Goal: Information Seeking & Learning: Find specific fact

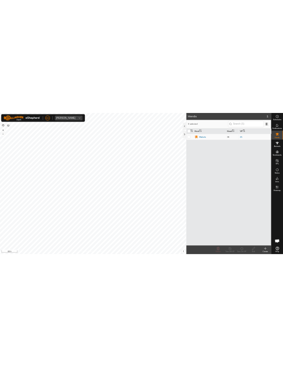
scroll to position [435, 0]
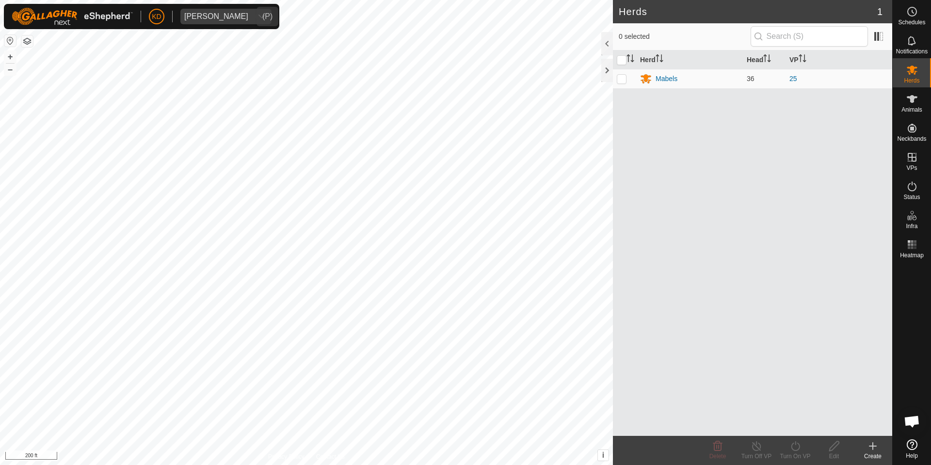
click at [258, 16] on icon "dropdown trigger" at bounding box center [262, 17] width 8 height 8
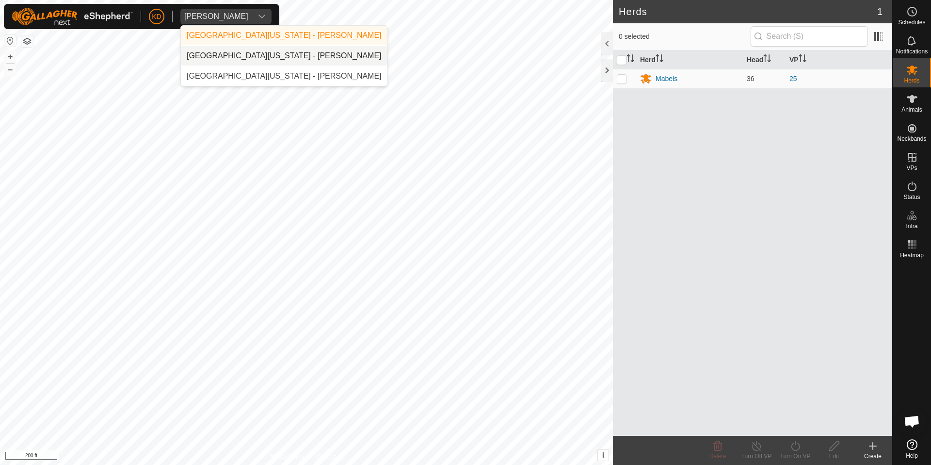
click at [257, 59] on li "[GEOGRAPHIC_DATA][US_STATE] - [PERSON_NAME]" at bounding box center [284, 55] width 207 height 19
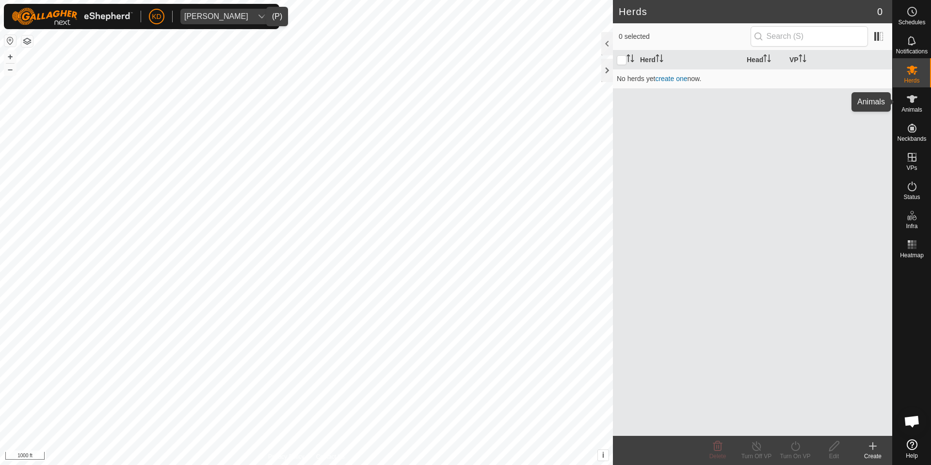
click at [919, 104] on es-animals-svg-icon at bounding box center [912, 99] width 17 height 16
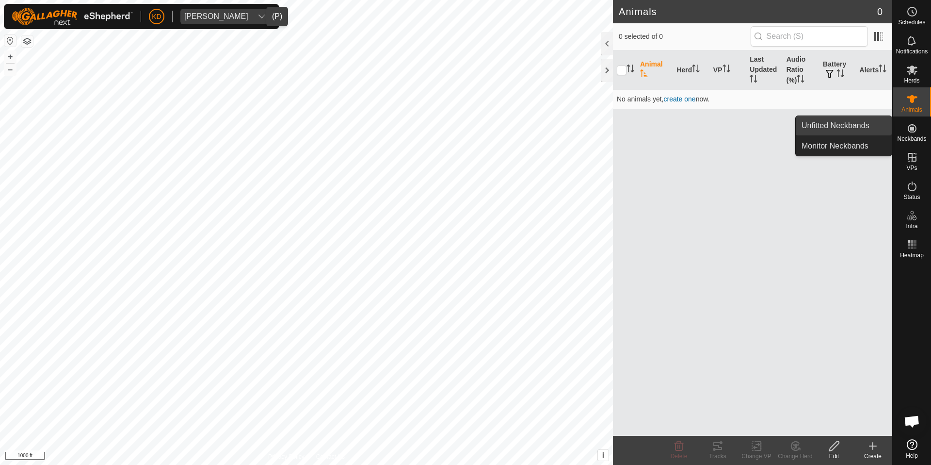
click at [863, 121] on link "Unfitted Neckbands" at bounding box center [844, 125] width 96 height 19
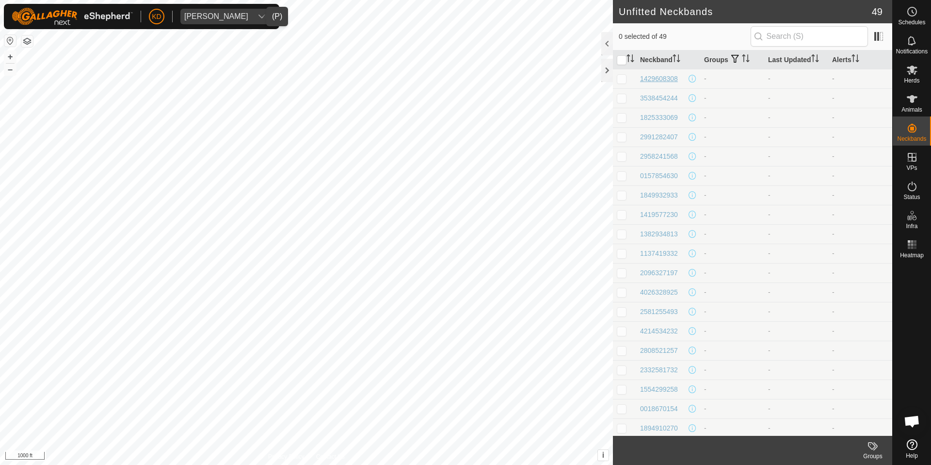
click at [649, 78] on div "1429608308" at bounding box center [659, 79] width 38 height 10
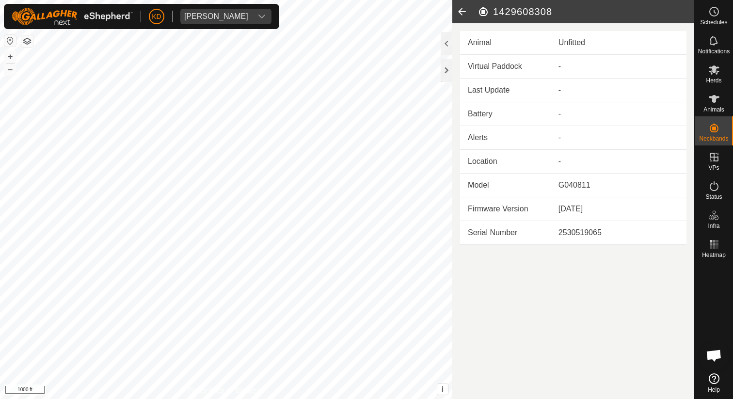
scroll to position [452, 0]
click at [553, 12] on h2 "1429608308" at bounding box center [586, 12] width 217 height 12
drag, startPoint x: 553, startPoint y: 12, endPoint x: 526, endPoint y: 13, distance: 26.7
click at [526, 13] on h2 "1429608308" at bounding box center [586, 12] width 217 height 12
copy h2 "1429608308"
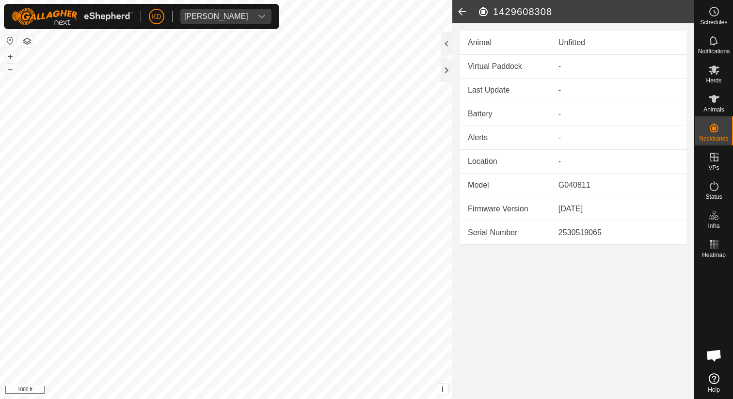
click at [462, 11] on icon at bounding box center [462, 11] width 19 height 23
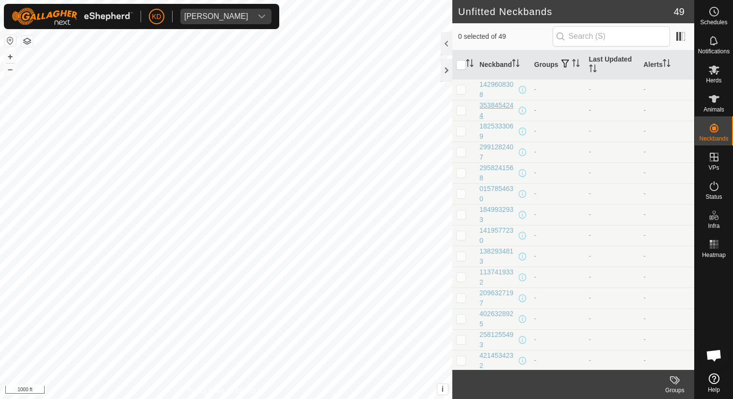
click at [504, 106] on div "3538454244" at bounding box center [498, 110] width 37 height 20
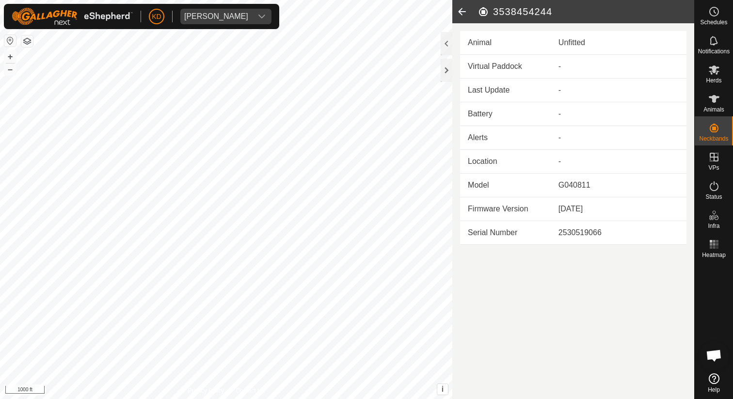
drag, startPoint x: 560, startPoint y: 15, endPoint x: 493, endPoint y: 14, distance: 66.5
click at [493, 14] on h2 "3538454244" at bounding box center [586, 12] width 217 height 12
copy h2 "3538454244"
click at [466, 14] on icon at bounding box center [462, 11] width 19 height 23
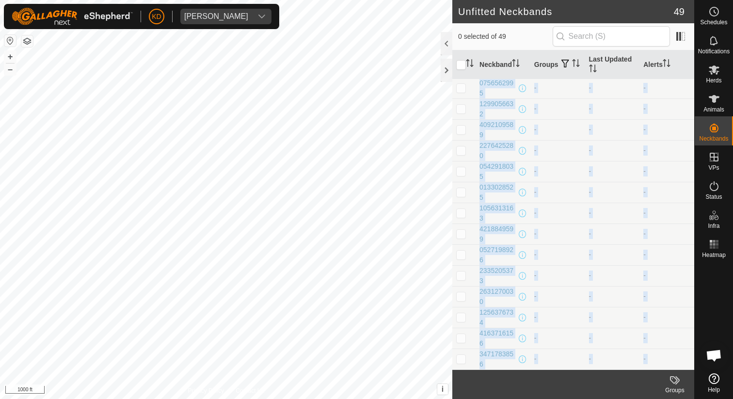
scroll to position [729, 0]
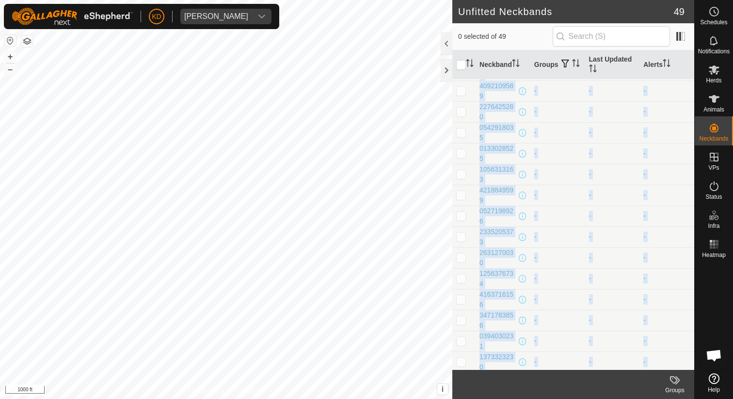
drag, startPoint x: 477, startPoint y: 81, endPoint x: 509, endPoint y: 372, distance: 292.3
click at [509, 372] on article "Unfitted Neckbands 49 0 selected of 49 Neckband Groups Last Updated Alerts 1429…" at bounding box center [574, 199] width 242 height 399
copy article "1429608308 - - - 3538454244 - - - 1825333069 - - - 2991282407 - - - 2958241568 …"
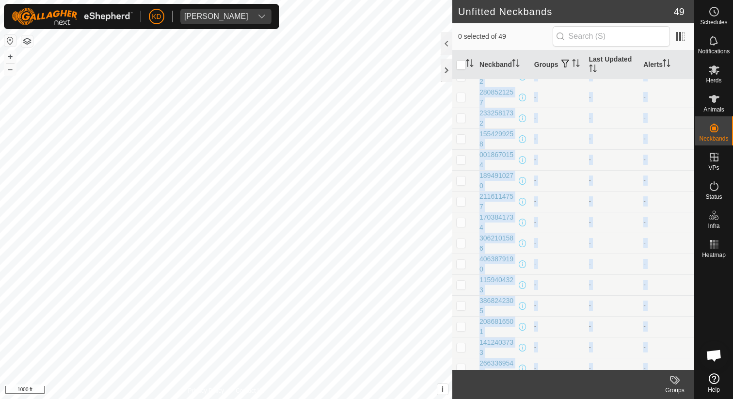
scroll to position [0, 0]
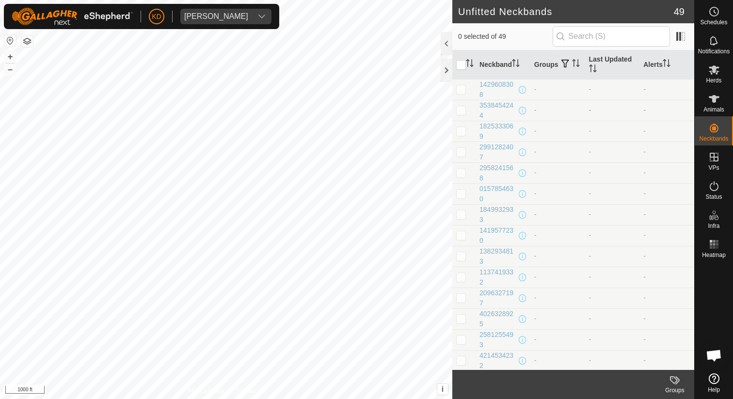
click at [567, 113] on td "-" at bounding box center [558, 110] width 55 height 21
click at [500, 127] on div "1825333069" at bounding box center [498, 131] width 37 height 20
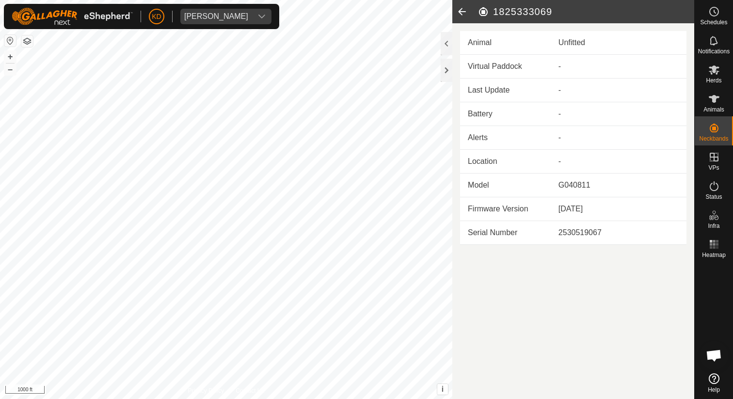
drag, startPoint x: 556, startPoint y: 14, endPoint x: 494, endPoint y: 14, distance: 62.1
click at [494, 14] on h2 "1825333069" at bounding box center [586, 12] width 217 height 12
copy h2 "1825333069"
click at [461, 11] on icon at bounding box center [462, 11] width 19 height 23
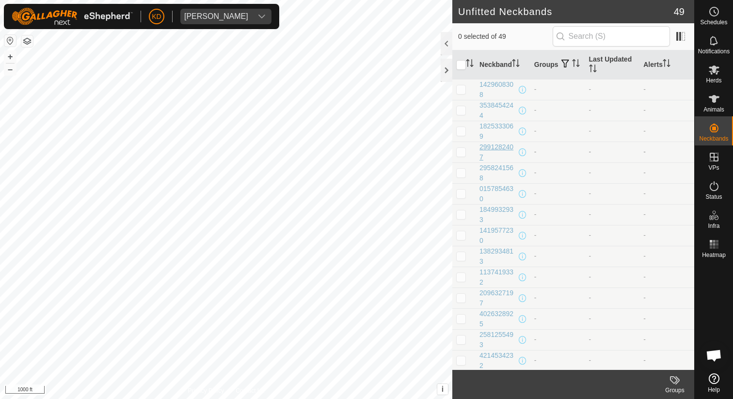
drag, startPoint x: 474, startPoint y: 146, endPoint x: 482, endPoint y: 154, distance: 11.0
click at [482, 154] on tr "2991282407 - - -" at bounding box center [574, 152] width 242 height 21
copy div "2991282407"
click at [500, 148] on div "2991282407" at bounding box center [498, 152] width 37 height 20
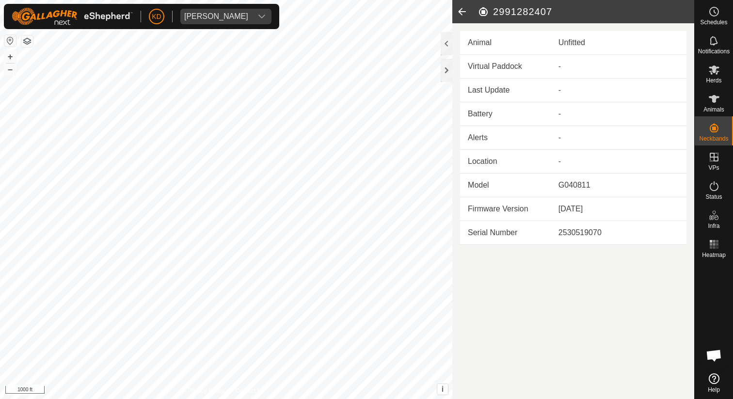
click at [458, 14] on icon at bounding box center [462, 11] width 19 height 23
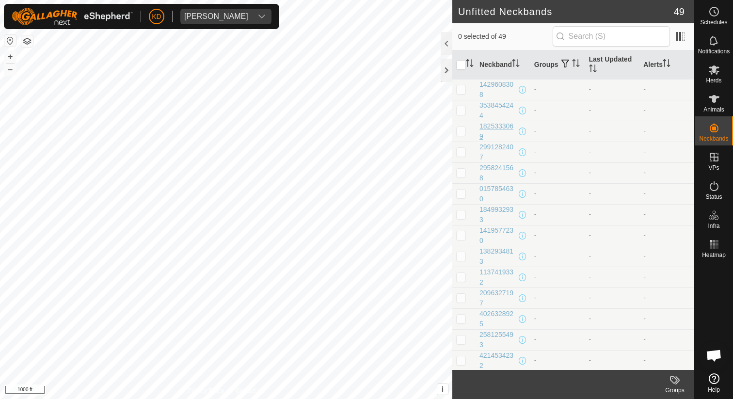
click at [494, 127] on div "1825333069" at bounding box center [498, 131] width 37 height 20
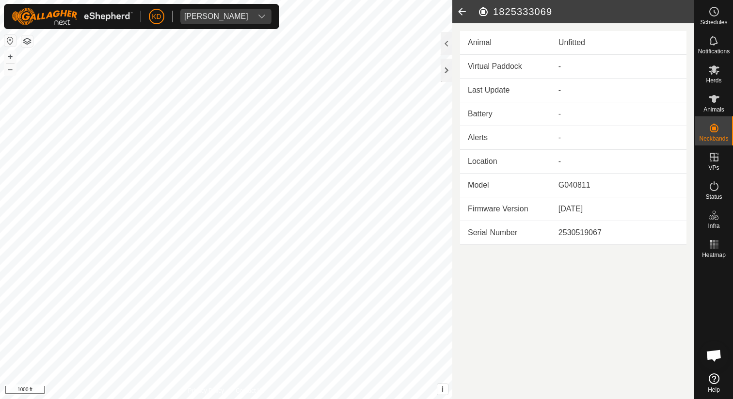
click at [465, 14] on icon at bounding box center [462, 11] width 19 height 23
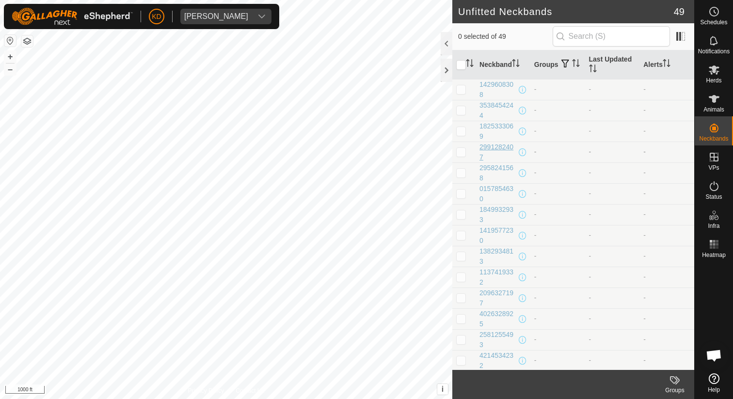
click at [502, 147] on div "2991282407" at bounding box center [498, 152] width 37 height 20
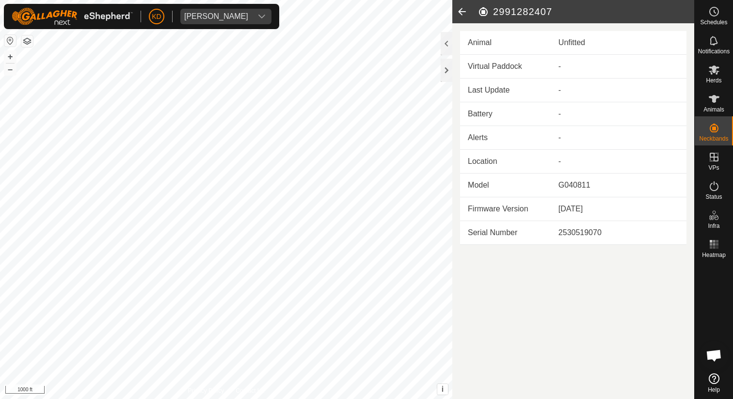
drag, startPoint x: 494, startPoint y: 12, endPoint x: 559, endPoint y: 12, distance: 65.5
click at [559, 12] on h2 "2991282407" at bounding box center [586, 12] width 217 height 12
copy h2 "2991282407"
click at [463, 12] on icon at bounding box center [462, 11] width 19 height 23
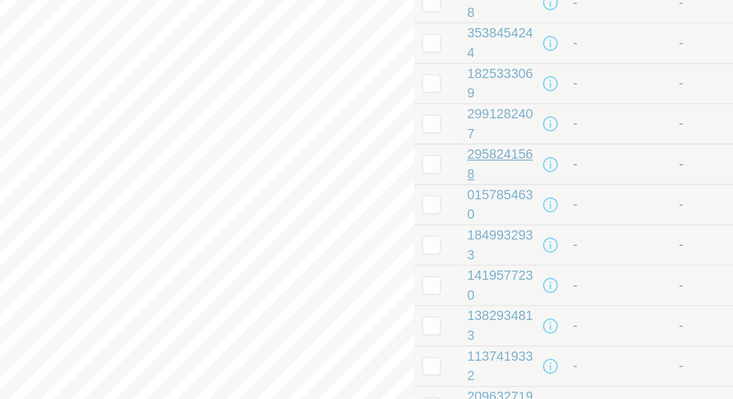
click at [501, 169] on div "2958241568" at bounding box center [498, 173] width 37 height 20
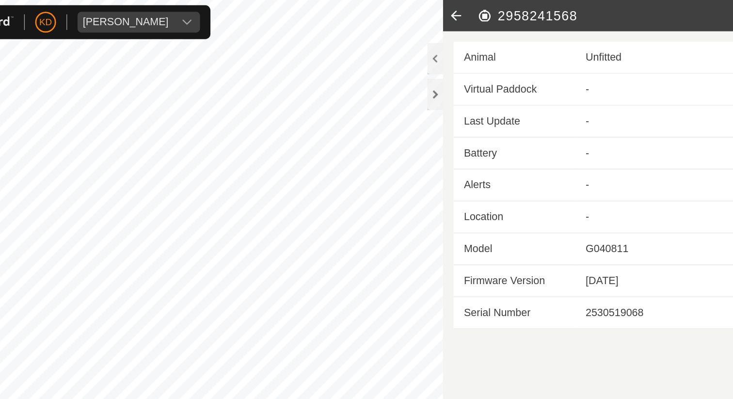
drag, startPoint x: 493, startPoint y: 11, endPoint x: 553, endPoint y: 12, distance: 60.2
click at [553, 12] on h2 "2958241568" at bounding box center [586, 12] width 217 height 12
copy h2 "2958241568"
click at [459, 13] on icon at bounding box center [462, 11] width 19 height 23
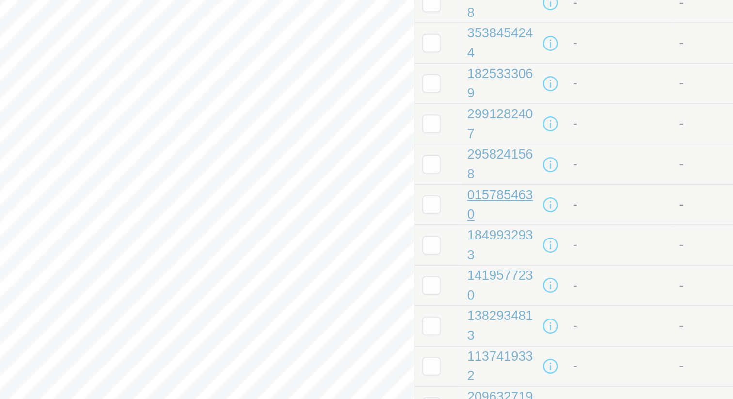
click at [500, 190] on div "0157854630" at bounding box center [498, 194] width 37 height 20
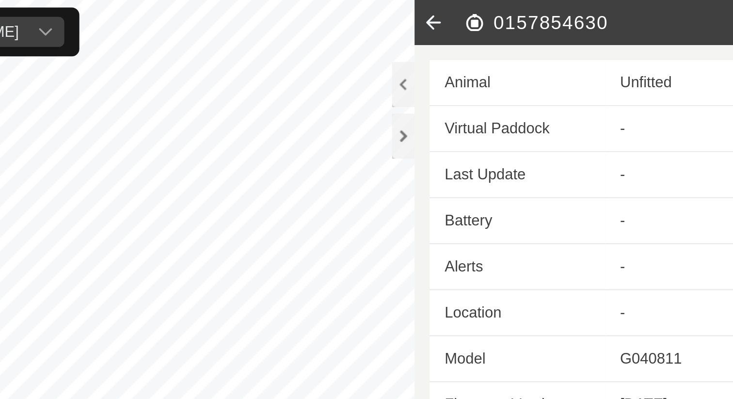
drag, startPoint x: 494, startPoint y: 12, endPoint x: 550, endPoint y: 14, distance: 56.3
click at [550, 14] on h2 "0157854630" at bounding box center [586, 12] width 217 height 12
copy h2 "0157854630"
click at [462, 11] on icon at bounding box center [462, 11] width 19 height 23
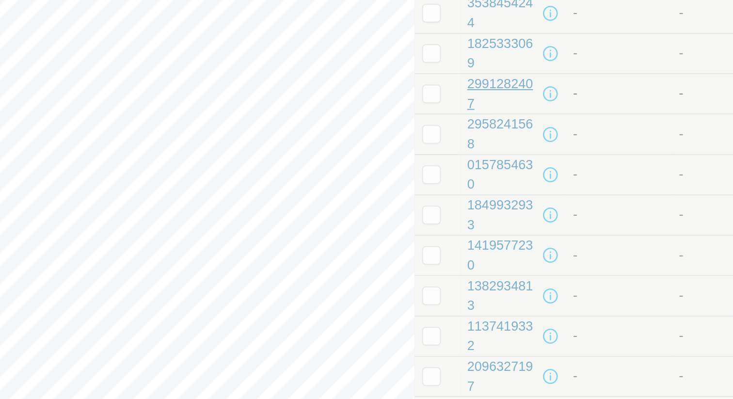
scroll to position [17, 0]
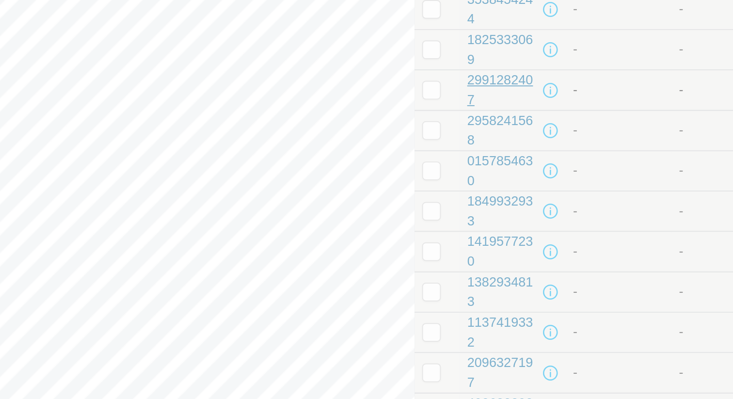
click at [489, 152] on div "2958241568" at bounding box center [498, 156] width 37 height 20
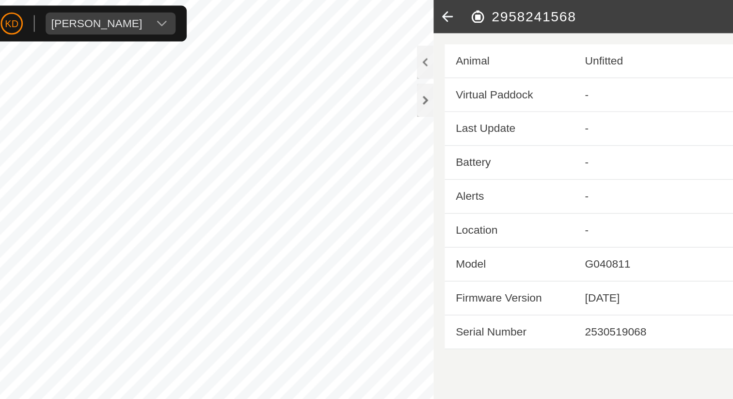
click at [463, 14] on icon at bounding box center [462, 11] width 19 height 23
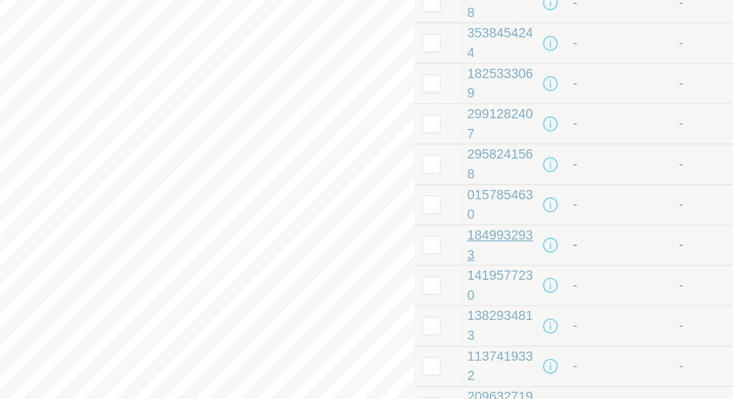
click at [492, 208] on div "1849932933" at bounding box center [498, 215] width 37 height 20
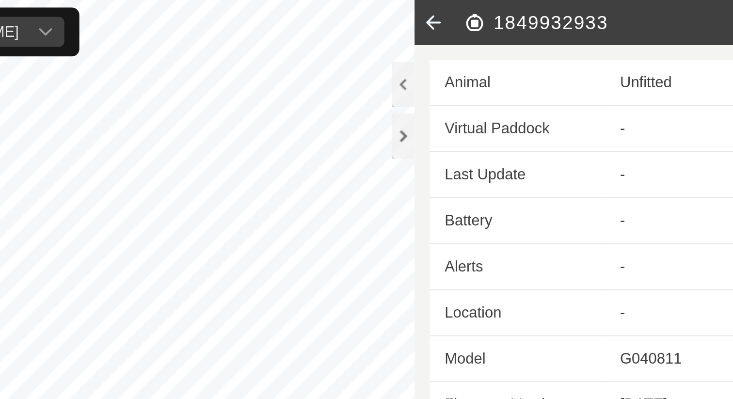
drag, startPoint x: 495, startPoint y: 11, endPoint x: 551, endPoint y: 9, distance: 55.8
click at [551, 10] on h2 "1849932933" at bounding box center [586, 12] width 217 height 12
copy h2 "1849932933"
click at [464, 11] on icon at bounding box center [462, 11] width 19 height 23
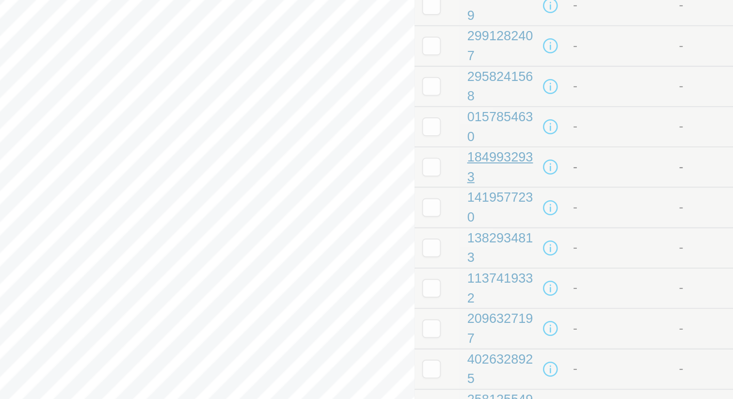
scroll to position [41, 0]
click at [498, 193] on div "1419577230" at bounding box center [498, 195] width 37 height 20
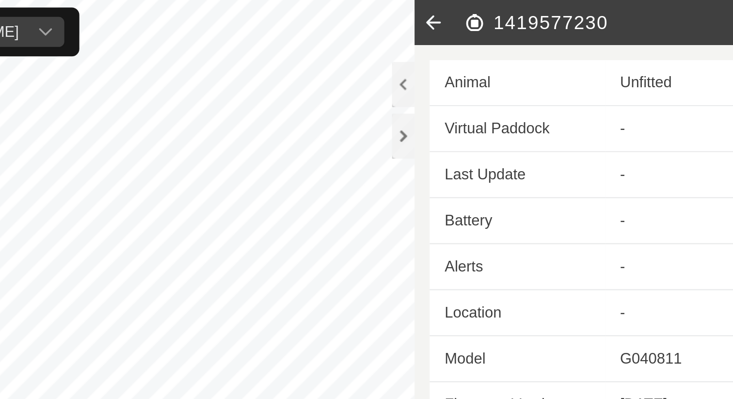
drag, startPoint x: 496, startPoint y: 12, endPoint x: 553, endPoint y: 11, distance: 57.3
click at [553, 11] on h2 "1419577230" at bounding box center [586, 12] width 217 height 12
copy h2 "1419577230"
click at [460, 11] on icon at bounding box center [462, 11] width 19 height 23
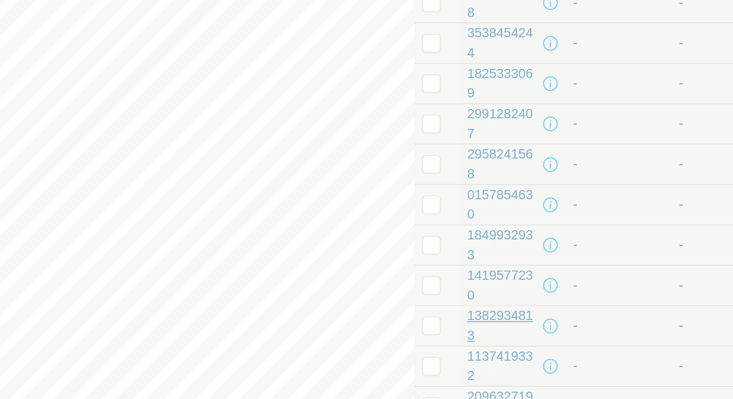
click at [502, 249] on div "1382934813" at bounding box center [498, 256] width 37 height 20
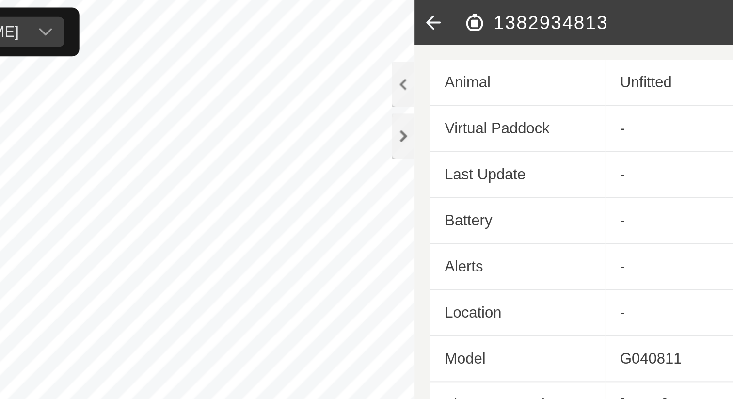
drag, startPoint x: 495, startPoint y: 12, endPoint x: 554, endPoint y: 13, distance: 59.2
click at [554, 13] on h2 "1382934813" at bounding box center [586, 12] width 217 height 12
click at [461, 11] on icon at bounding box center [462, 11] width 19 height 23
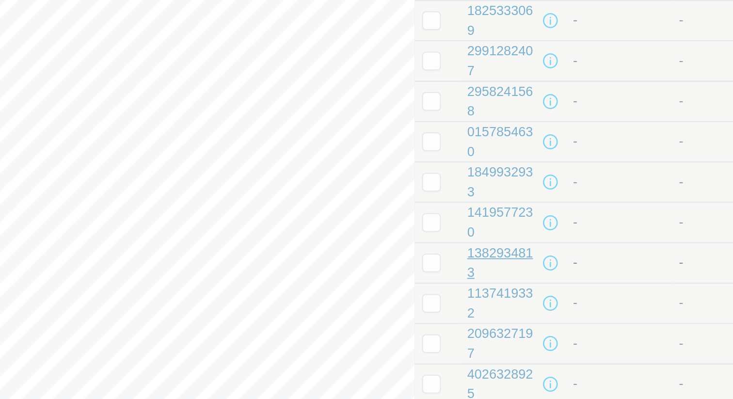
scroll to position [42, 0]
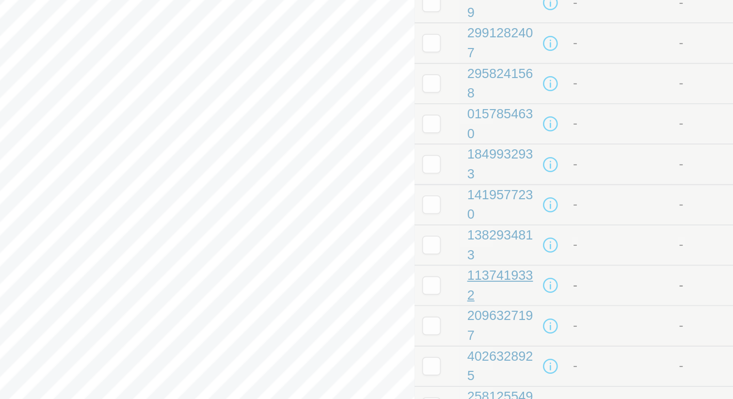
click at [502, 229] on div "1137419332" at bounding box center [498, 236] width 37 height 20
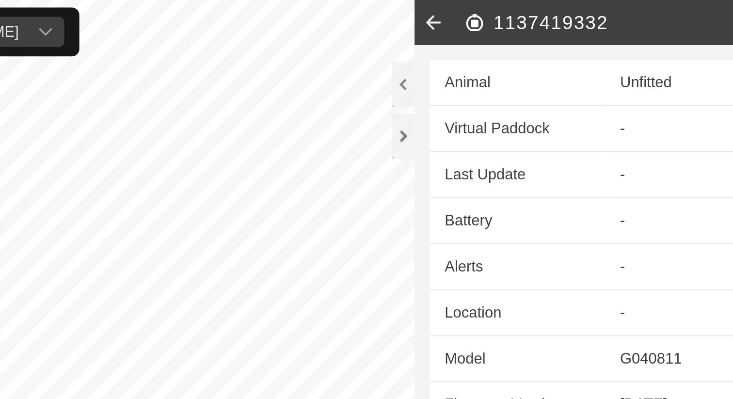
drag, startPoint x: 494, startPoint y: 12, endPoint x: 551, endPoint y: 14, distance: 56.3
click at [551, 14] on h2 "1137419332" at bounding box center [586, 12] width 217 height 12
click at [462, 11] on icon at bounding box center [462, 11] width 19 height 23
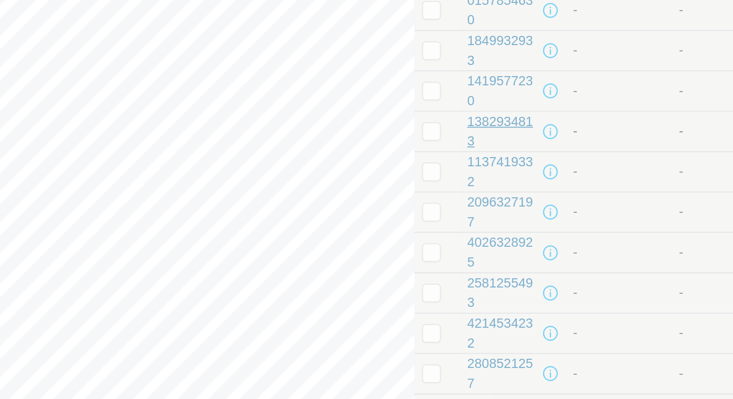
scroll to position [107, 0]
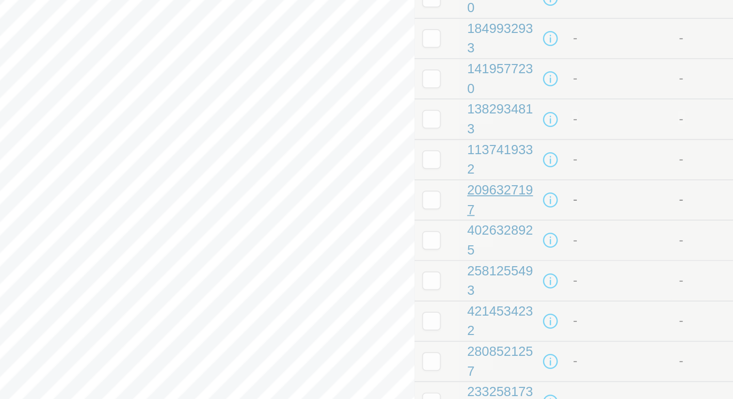
click at [494, 191] on div "2096327197" at bounding box center [498, 191] width 37 height 20
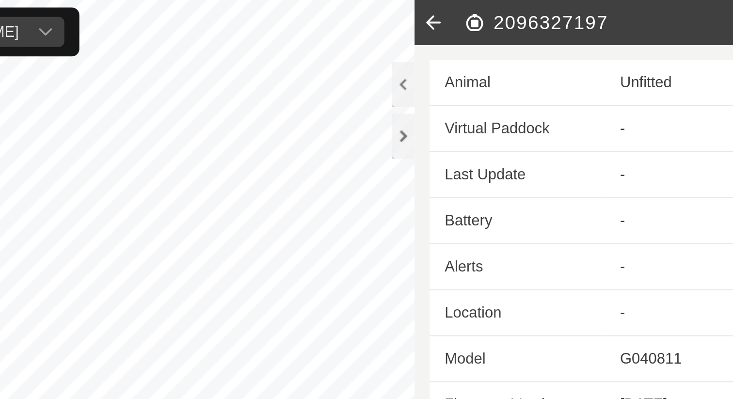
drag, startPoint x: 494, startPoint y: 13, endPoint x: 565, endPoint y: 10, distance: 70.4
click at [565, 10] on h2 "2096327197" at bounding box center [586, 12] width 217 height 12
click at [461, 14] on icon at bounding box center [462, 11] width 19 height 23
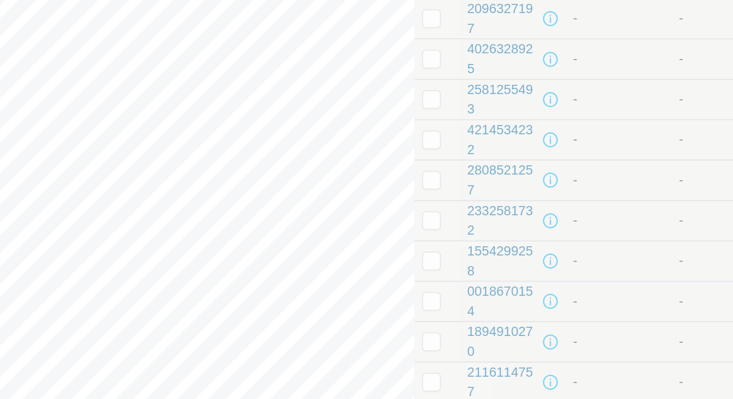
scroll to position [201, 0]
click at [496, 112] on div "4026328925" at bounding box center [498, 118] width 37 height 20
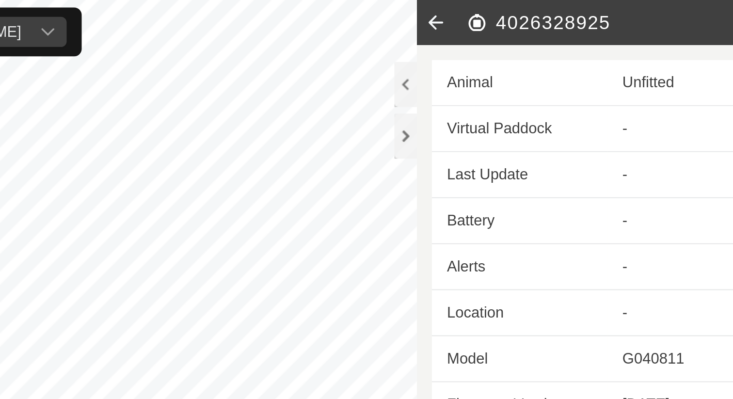
drag, startPoint x: 494, startPoint y: 11, endPoint x: 554, endPoint y: 12, distance: 60.2
click at [554, 12] on h2 "4026328925" at bounding box center [586, 12] width 217 height 12
click at [465, 14] on icon at bounding box center [462, 11] width 19 height 23
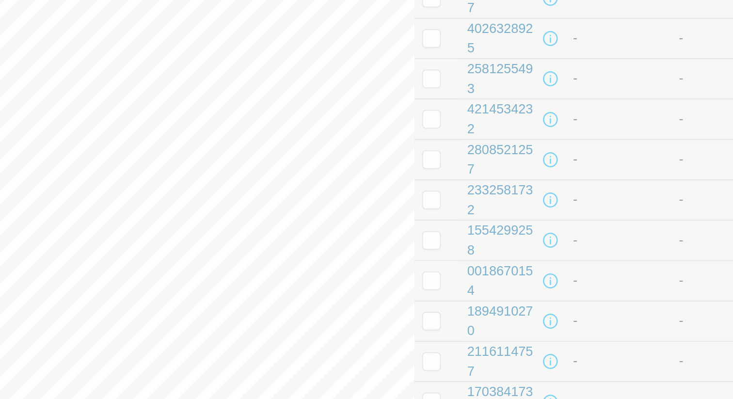
scroll to position [218, 0]
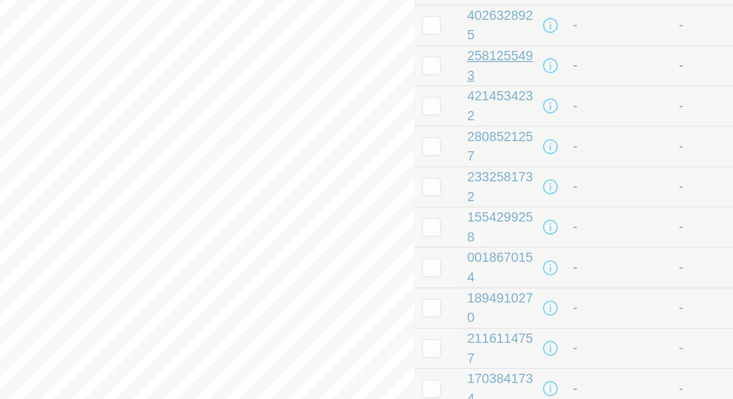
click at [495, 120] on div "2581255493" at bounding box center [498, 122] width 37 height 20
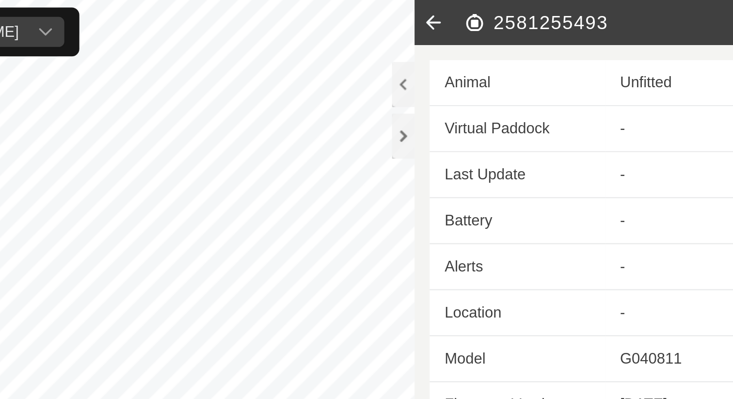
drag, startPoint x: 494, startPoint y: 11, endPoint x: 558, endPoint y: 12, distance: 63.5
click at [558, 13] on h2 "2581255493" at bounding box center [586, 12] width 217 height 12
click at [463, 12] on icon at bounding box center [462, 11] width 19 height 23
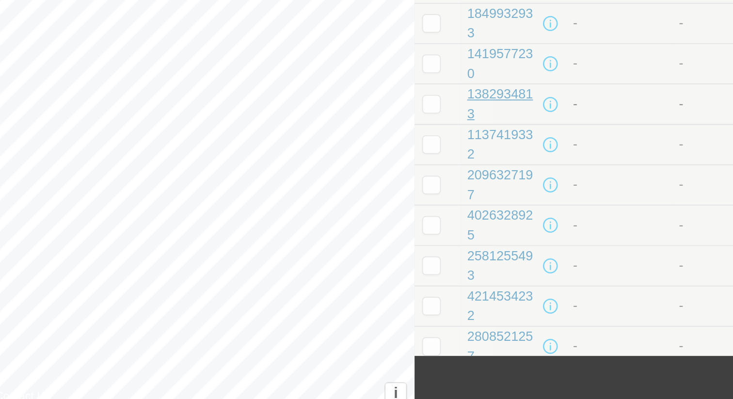
scroll to position [25, 0]
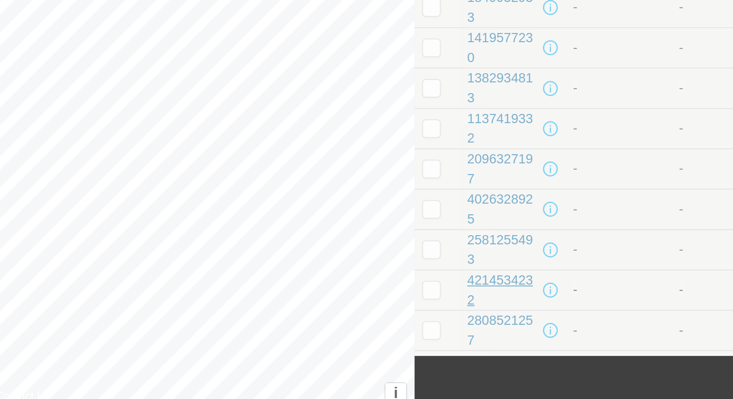
click at [503, 327] on div "4214534232" at bounding box center [498, 336] width 37 height 20
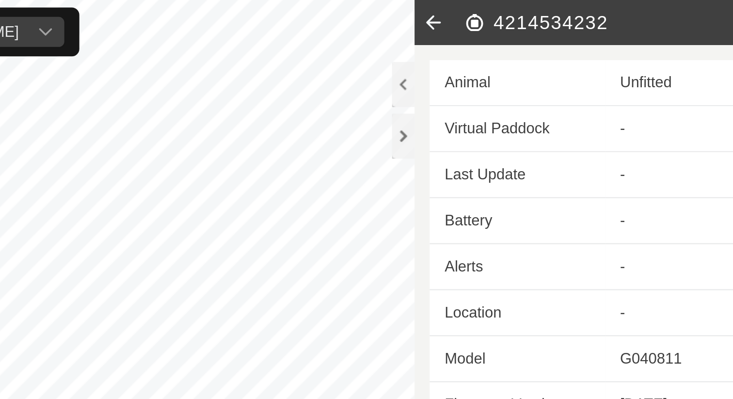
drag, startPoint x: 552, startPoint y: 13, endPoint x: 494, endPoint y: 11, distance: 57.7
click at [494, 11] on h2 "4214534232" at bounding box center [586, 12] width 217 height 12
click at [461, 12] on icon at bounding box center [462, 11] width 19 height 23
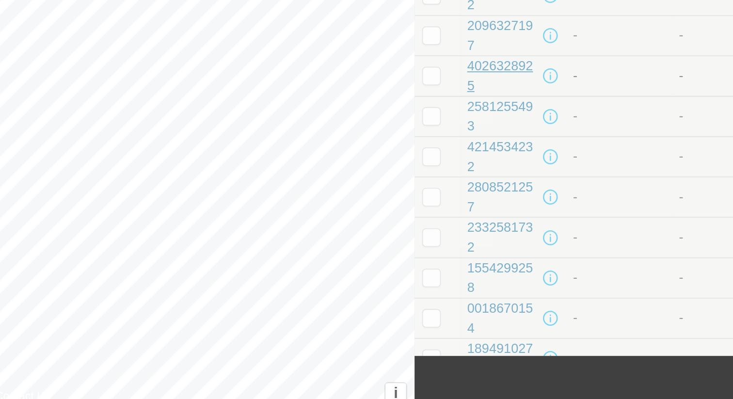
scroll to position [94, 0]
click at [501, 283] on div "2808521257" at bounding box center [498, 288] width 37 height 20
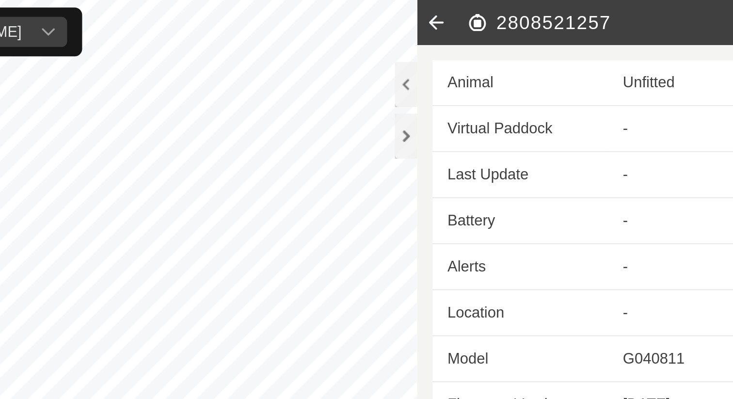
drag, startPoint x: 552, startPoint y: 16, endPoint x: 494, endPoint y: 14, distance: 57.7
click at [494, 14] on h2 "2808521257" at bounding box center [586, 12] width 217 height 12
click at [461, 11] on icon at bounding box center [462, 11] width 19 height 23
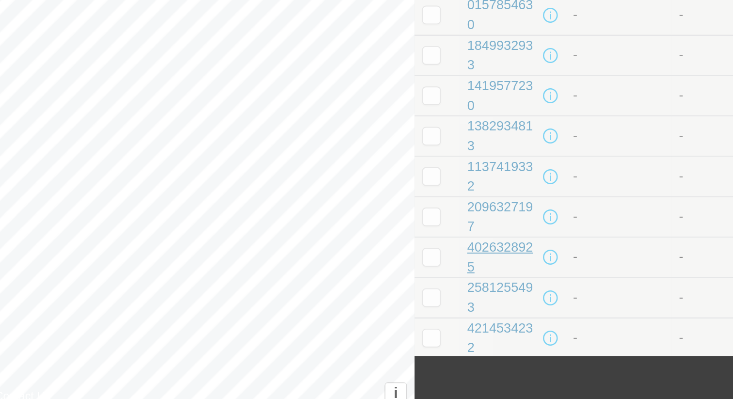
click at [499, 313] on div "4026328925" at bounding box center [498, 319] width 37 height 20
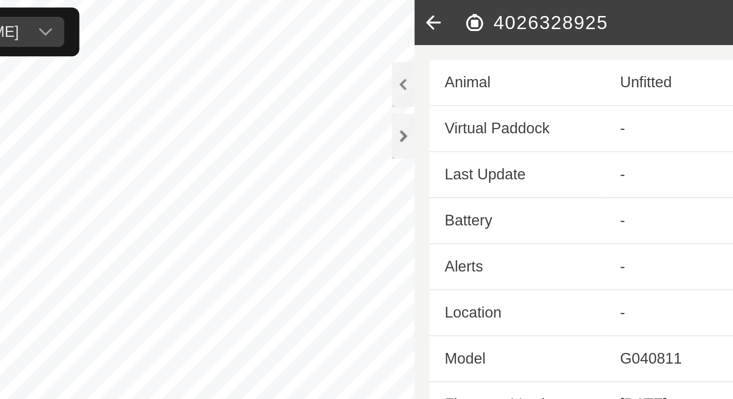
click at [461, 12] on icon at bounding box center [462, 11] width 19 height 23
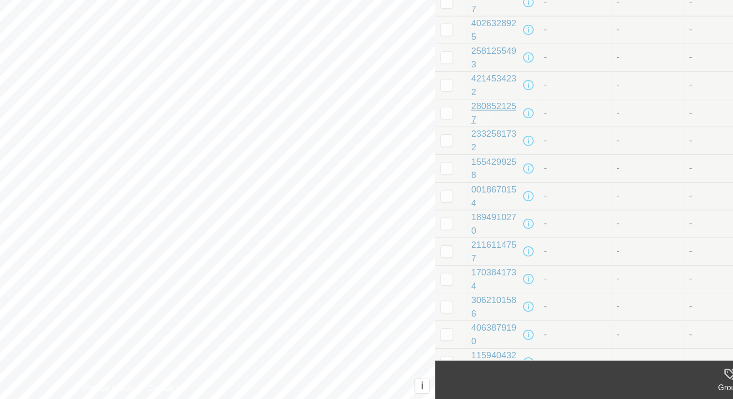
scroll to position [201, 0]
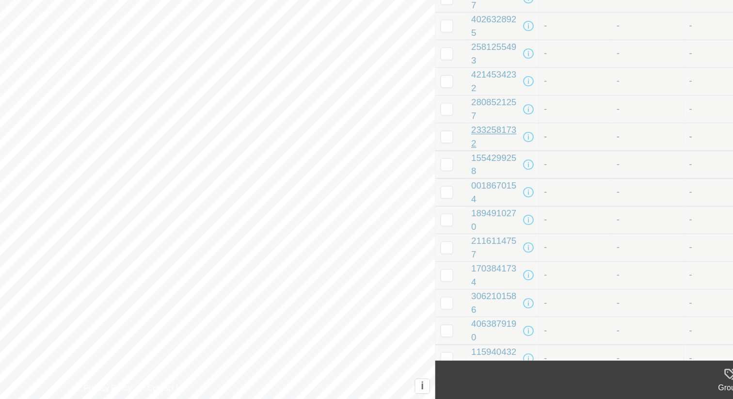
click at [502, 209] on div "2332581732" at bounding box center [498, 202] width 37 height 20
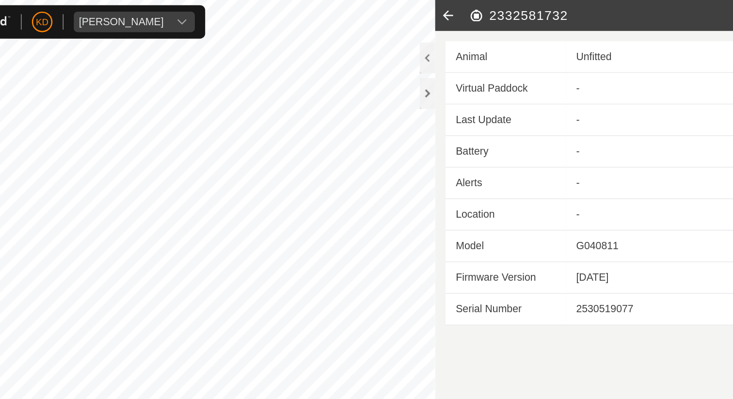
drag, startPoint x: 554, startPoint y: 12, endPoint x: 494, endPoint y: 14, distance: 60.2
click at [494, 14] on h2 "2332581732" at bounding box center [586, 12] width 217 height 12
click at [462, 12] on icon at bounding box center [462, 11] width 19 height 23
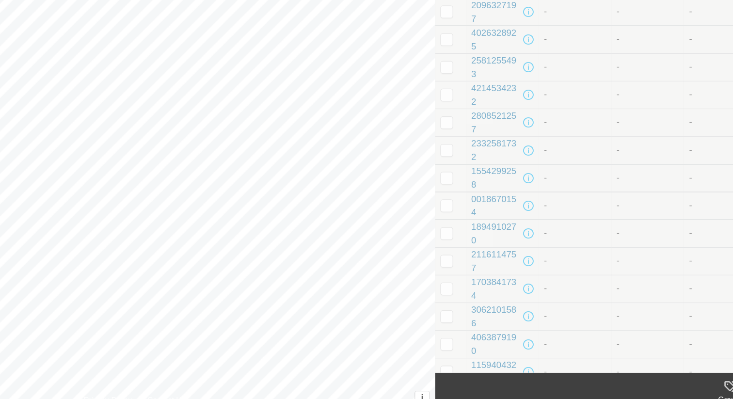
scroll to position [204, 0]
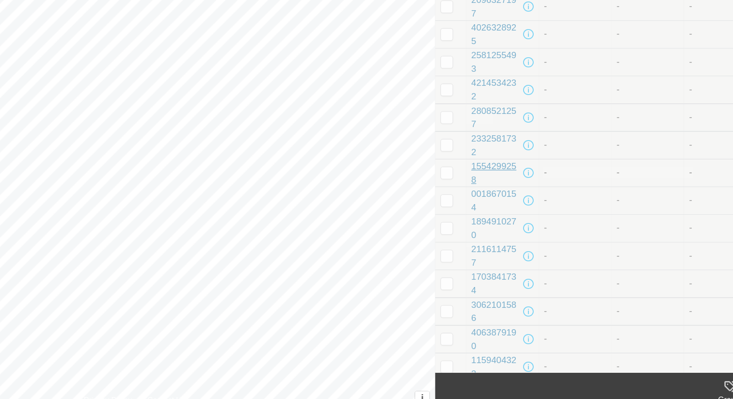
click at [500, 215] on div "1554299258" at bounding box center [498, 220] width 37 height 20
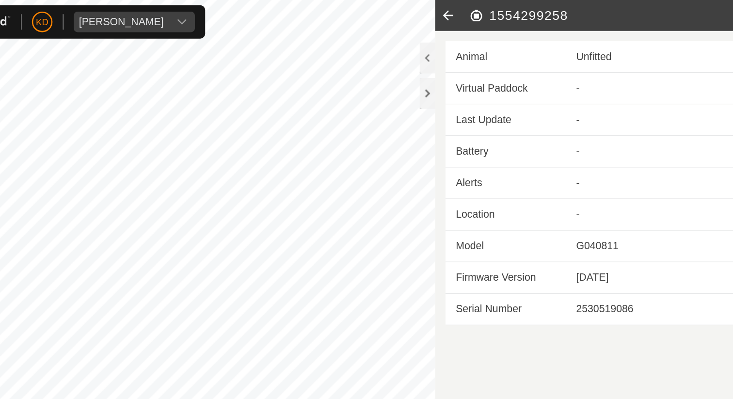
drag, startPoint x: 553, startPoint y: 12, endPoint x: 494, endPoint y: 15, distance: 59.7
click at [494, 15] on h2 "1554299258" at bounding box center [586, 12] width 217 height 12
click at [463, 8] on icon at bounding box center [462, 11] width 19 height 23
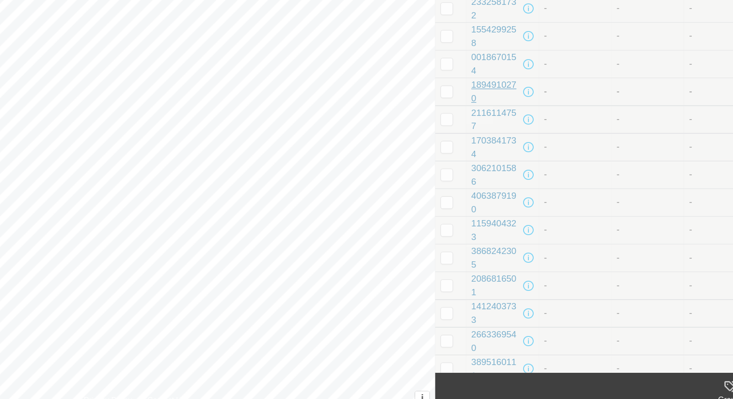
scroll to position [306, 0]
click at [505, 215] on div "3062101586" at bounding box center [498, 222] width 37 height 20
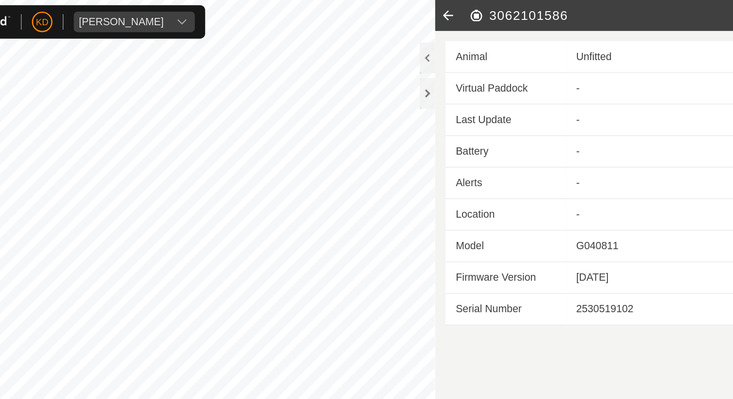
click at [465, 12] on icon at bounding box center [462, 11] width 19 height 23
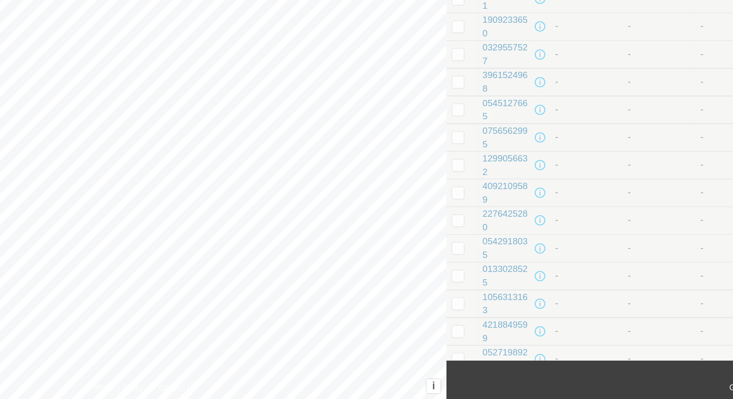
scroll to position [591, 0]
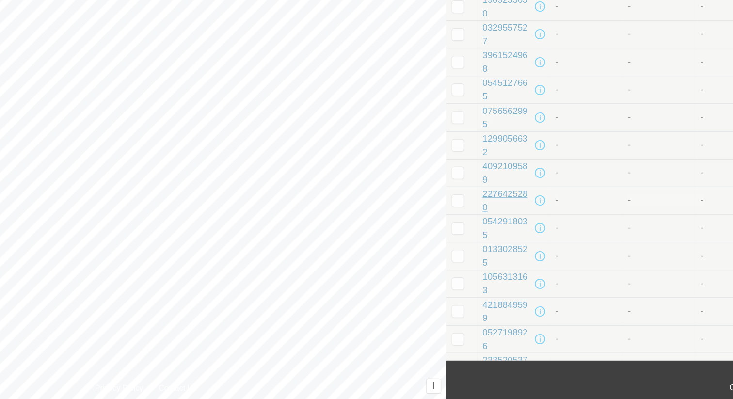
click at [511, 243] on div "2276425280" at bounding box center [498, 250] width 37 height 20
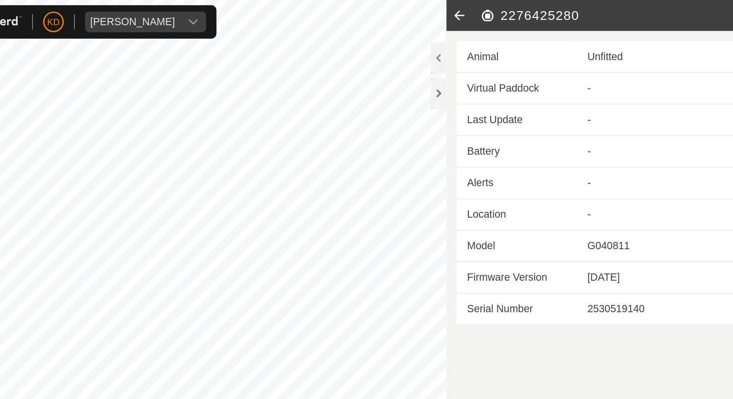
drag, startPoint x: 554, startPoint y: 11, endPoint x: 489, endPoint y: 10, distance: 65.5
click at [489, 11] on h2 "2276425280" at bounding box center [586, 12] width 217 height 12
click at [461, 11] on icon at bounding box center [462, 11] width 19 height 23
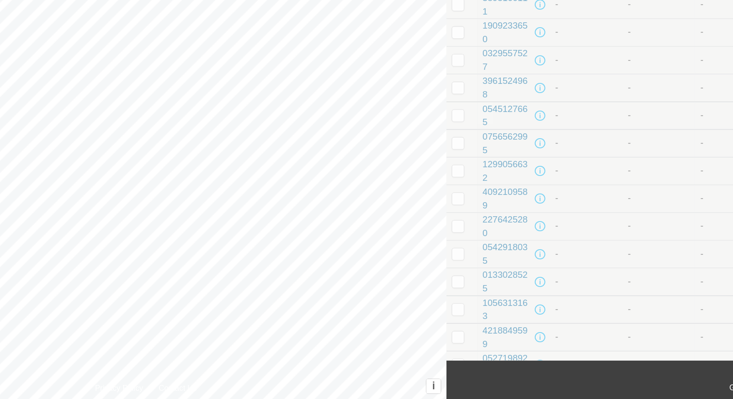
scroll to position [729, 0]
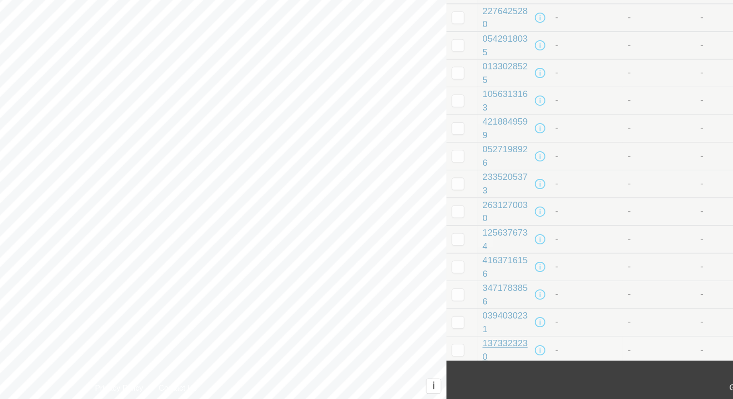
click at [495, 356] on div "1373323230" at bounding box center [498, 362] width 37 height 20
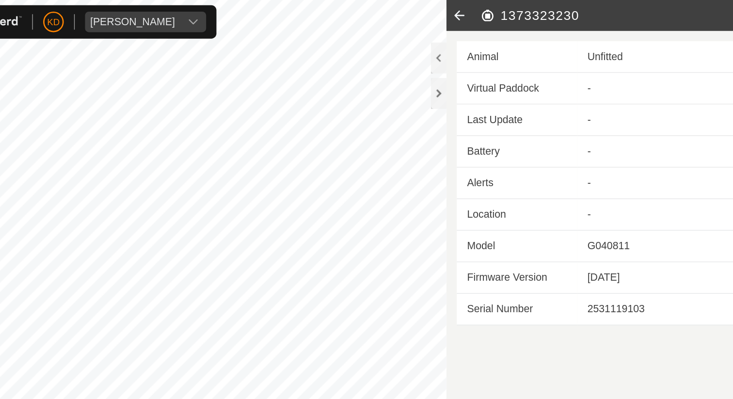
drag, startPoint x: 556, startPoint y: 12, endPoint x: 495, endPoint y: 12, distance: 61.6
click at [495, 13] on h2 "1373323230" at bounding box center [586, 12] width 217 height 12
click at [460, 10] on icon at bounding box center [462, 11] width 19 height 23
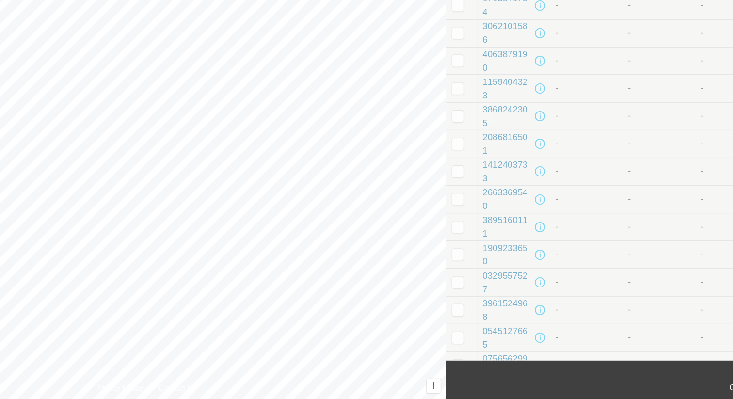
scroll to position [729, 0]
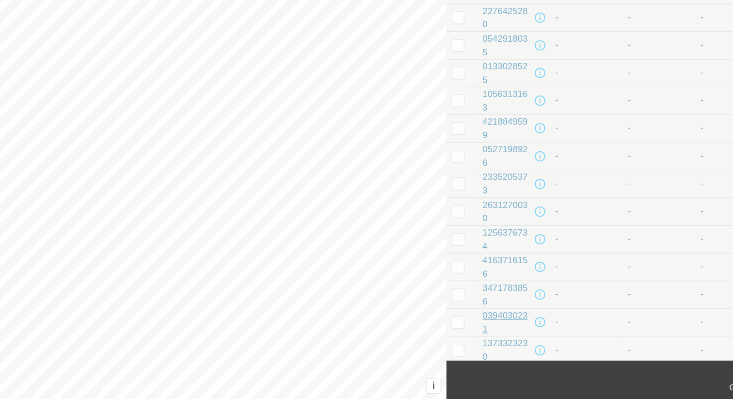
click at [500, 333] on div "0394030231" at bounding box center [498, 341] width 37 height 20
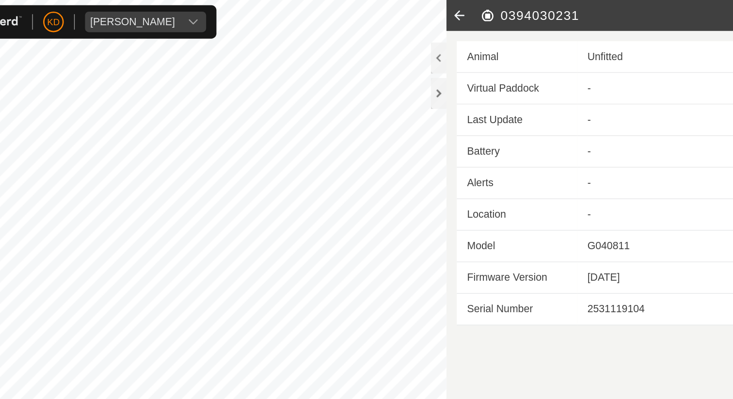
drag, startPoint x: 555, startPoint y: 11, endPoint x: 496, endPoint y: 12, distance: 59.7
click at [496, 12] on h2 "0394030231" at bounding box center [586, 12] width 217 height 12
click at [462, 12] on icon at bounding box center [462, 11] width 19 height 23
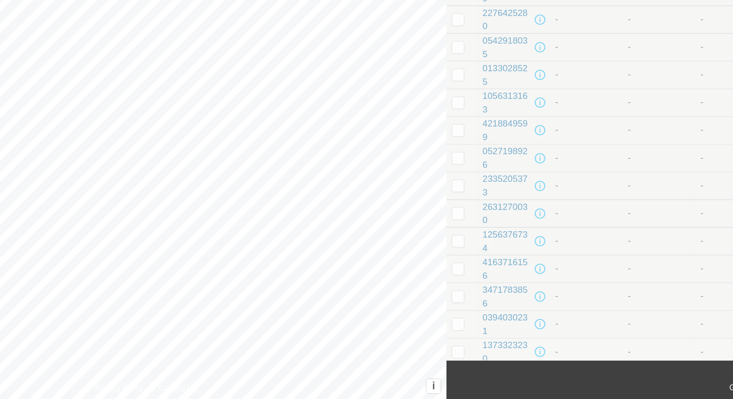
scroll to position [729, 0]
click at [503, 317] on div "3471783856" at bounding box center [498, 320] width 37 height 20
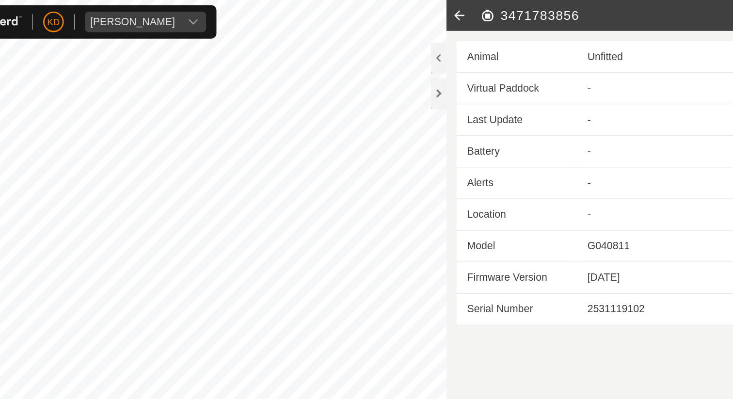
drag, startPoint x: 552, startPoint y: 11, endPoint x: 492, endPoint y: 14, distance: 60.2
click at [492, 14] on h2 "3471783856" at bounding box center [586, 12] width 217 height 12
click at [465, 12] on icon at bounding box center [462, 11] width 19 height 23
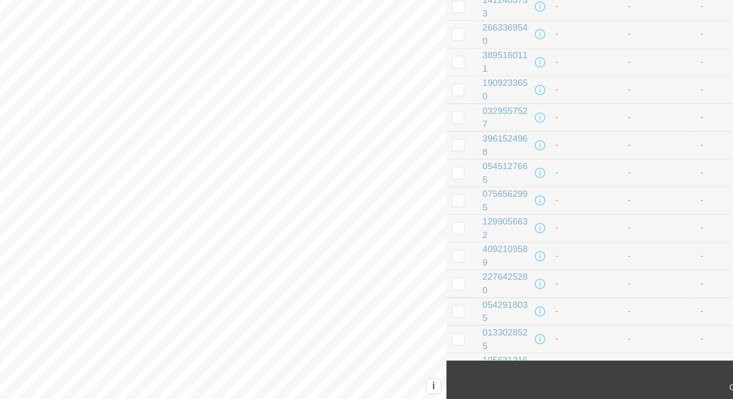
scroll to position [729, 0]
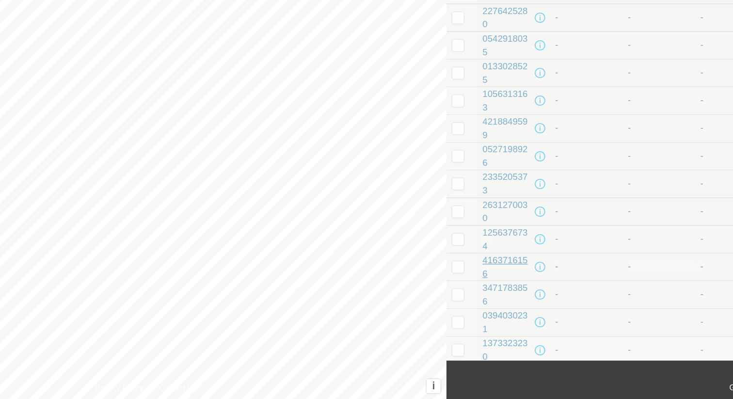
click at [503, 298] on div "4163716156" at bounding box center [498, 300] width 37 height 20
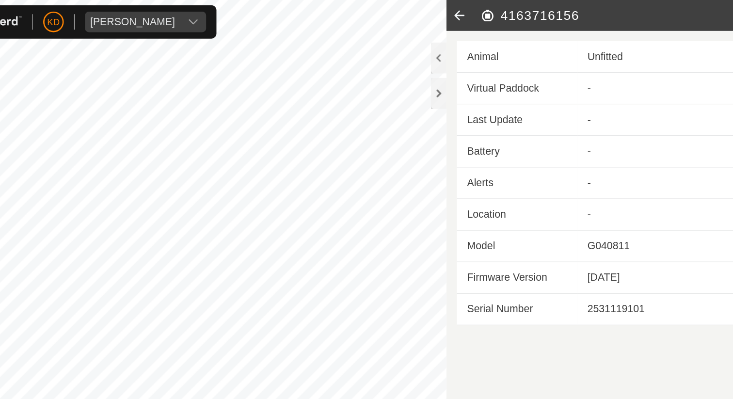
drag, startPoint x: 565, startPoint y: 11, endPoint x: 493, endPoint y: 14, distance: 72.3
click at [492, 14] on h2 "4163716156" at bounding box center [586, 12] width 217 height 12
click at [463, 15] on icon at bounding box center [462, 11] width 19 height 23
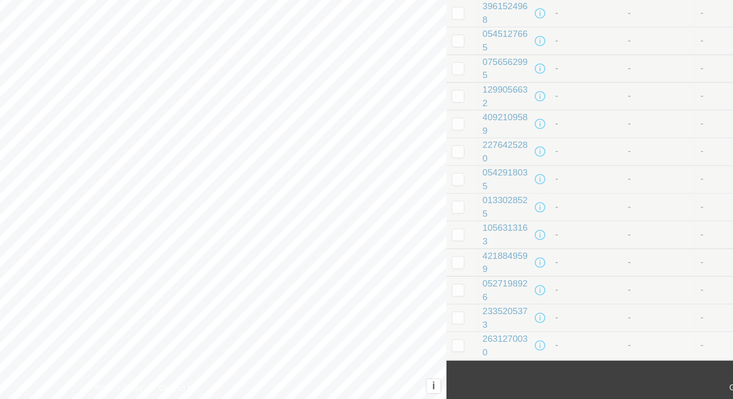
scroll to position [729, 0]
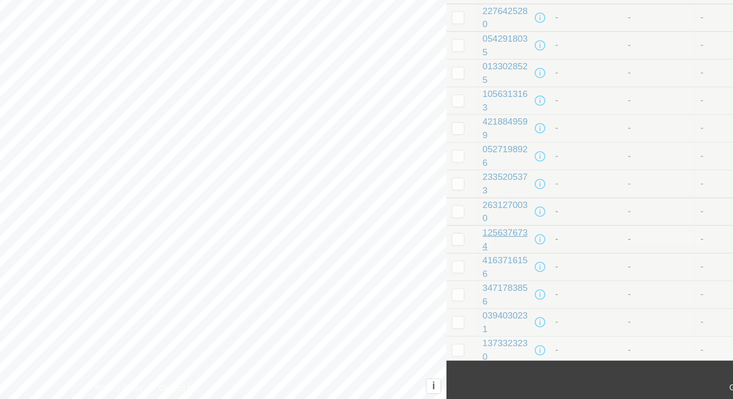
click at [497, 273] on div "1256376734" at bounding box center [498, 279] width 37 height 20
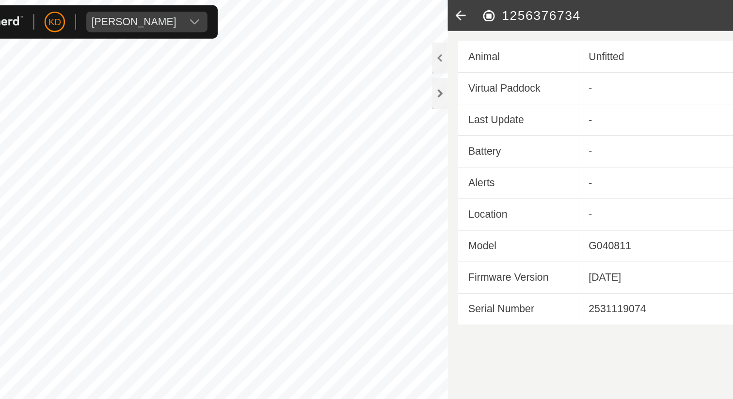
drag, startPoint x: 558, startPoint y: 15, endPoint x: 494, endPoint y: 17, distance: 64.6
click at [493, 16] on h2 "1256376734" at bounding box center [586, 12] width 217 height 12
click at [462, 10] on icon at bounding box center [462, 11] width 19 height 23
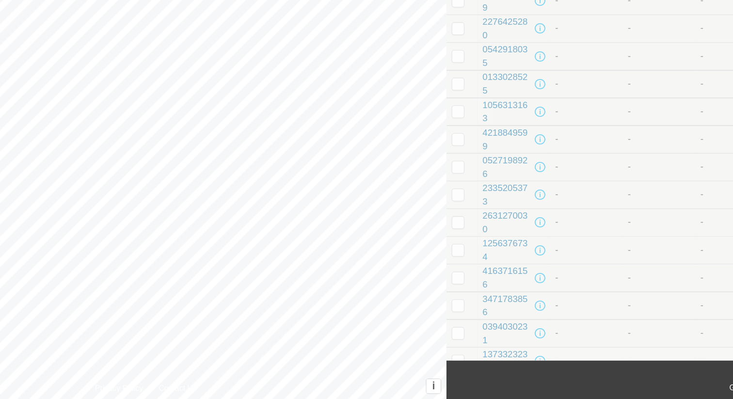
scroll to position [729, 0]
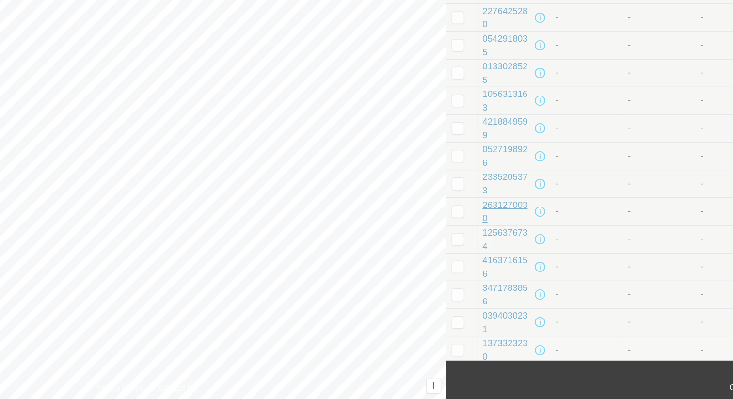
click at [501, 251] on div "2631270030" at bounding box center [498, 258] width 37 height 20
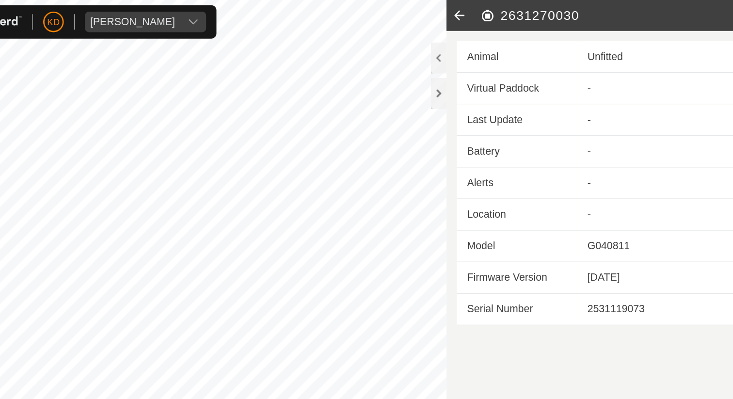
drag, startPoint x: 557, startPoint y: 13, endPoint x: 494, endPoint y: 15, distance: 62.6
click at [494, 15] on h2 "2631270030" at bounding box center [586, 12] width 217 height 12
click at [463, 10] on icon at bounding box center [462, 11] width 19 height 23
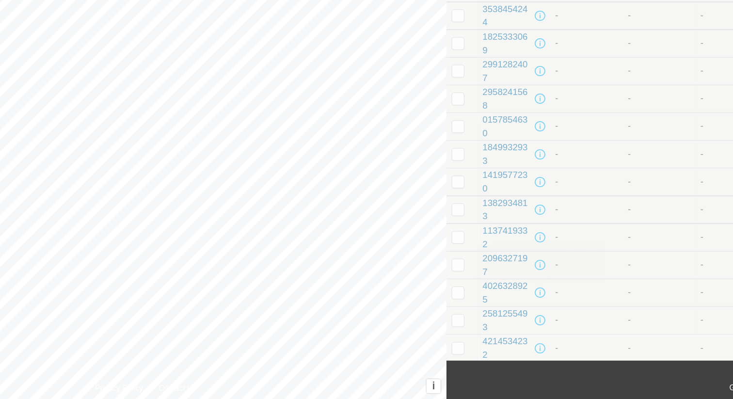
scroll to position [729, 0]
click at [504, 231] on div "2335205373" at bounding box center [498, 237] width 37 height 20
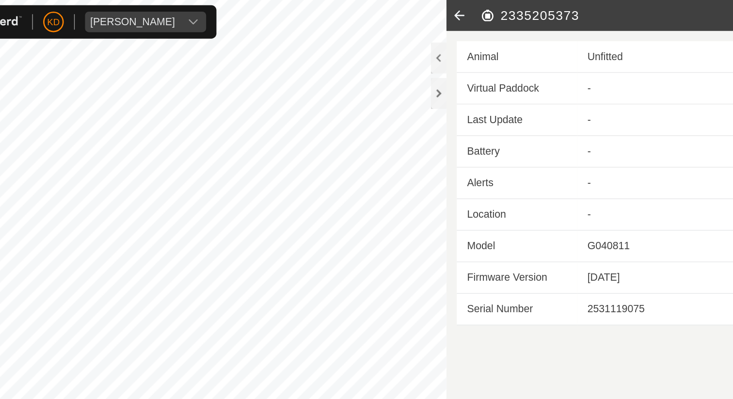
drag, startPoint x: 558, startPoint y: 11, endPoint x: 489, endPoint y: 14, distance: 69.0
click at [489, 15] on h2 "2335205373" at bounding box center [586, 12] width 217 height 12
click at [460, 9] on icon at bounding box center [462, 11] width 19 height 23
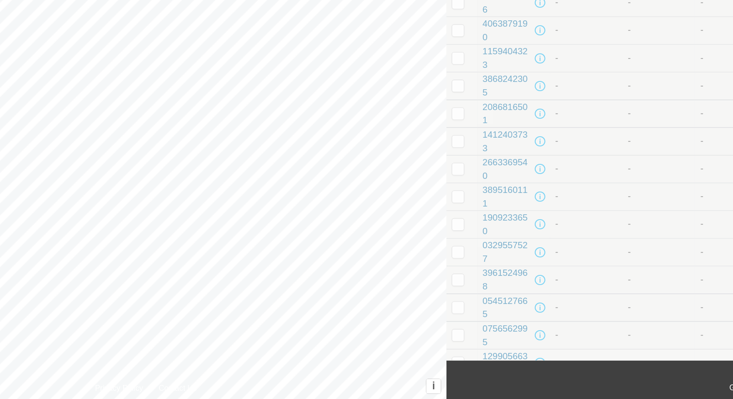
scroll to position [729, 0]
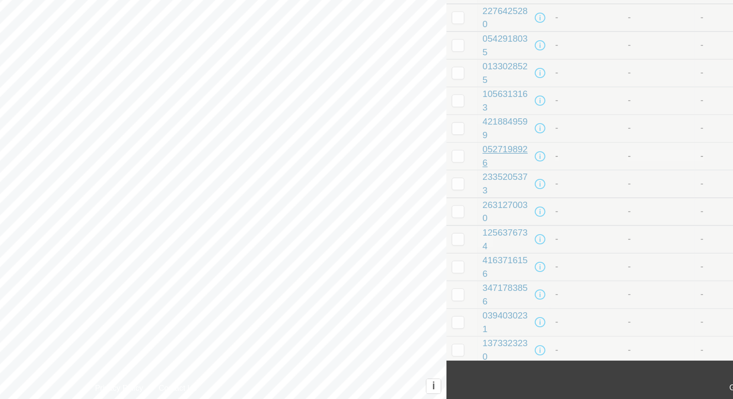
click at [498, 207] on div "0527198926" at bounding box center [498, 216] width 37 height 20
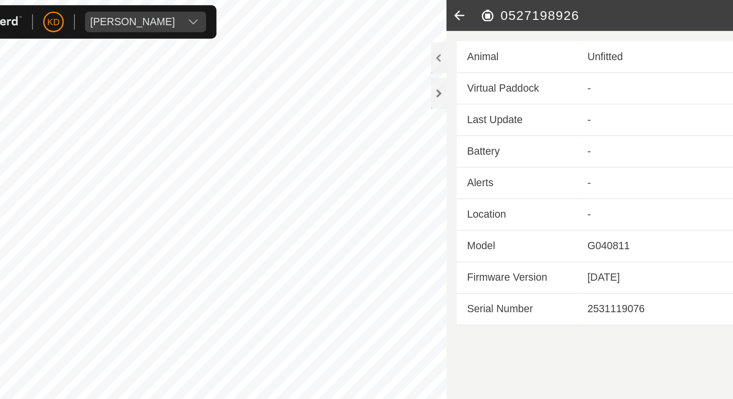
drag, startPoint x: 555, startPoint y: 12, endPoint x: 494, endPoint y: 12, distance: 61.6
click at [493, 12] on h2 "0527198926" at bounding box center [586, 12] width 217 height 12
click at [462, 11] on icon at bounding box center [462, 11] width 19 height 23
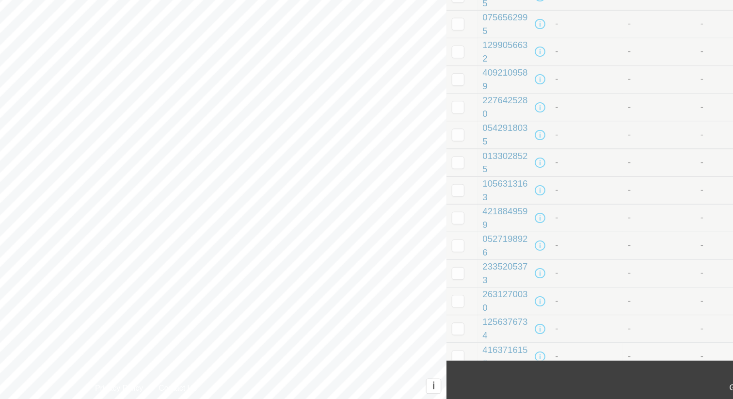
scroll to position [729, 0]
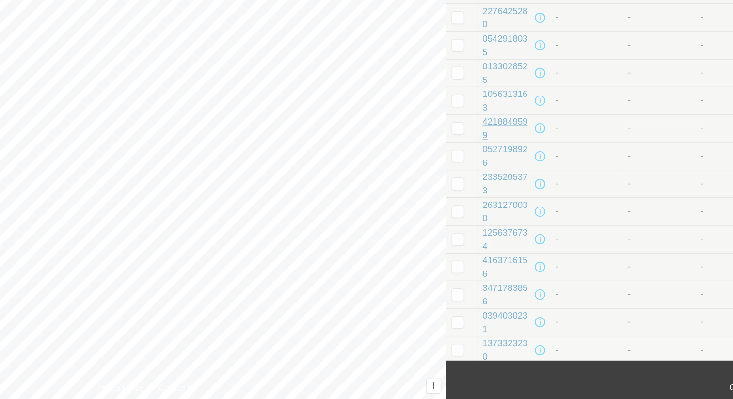
click at [492, 189] on div "4218849599" at bounding box center [498, 195] width 37 height 20
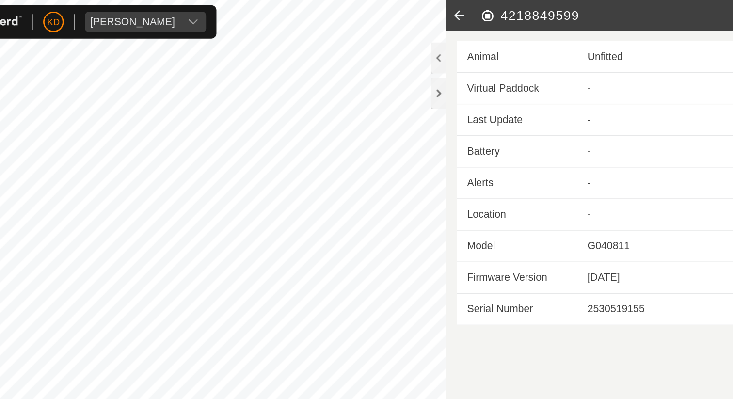
drag, startPoint x: 557, startPoint y: 13, endPoint x: 483, endPoint y: 12, distance: 74.2
click at [483, 12] on h2 "4218849599" at bounding box center [586, 12] width 217 height 12
click at [463, 13] on icon at bounding box center [462, 11] width 19 height 23
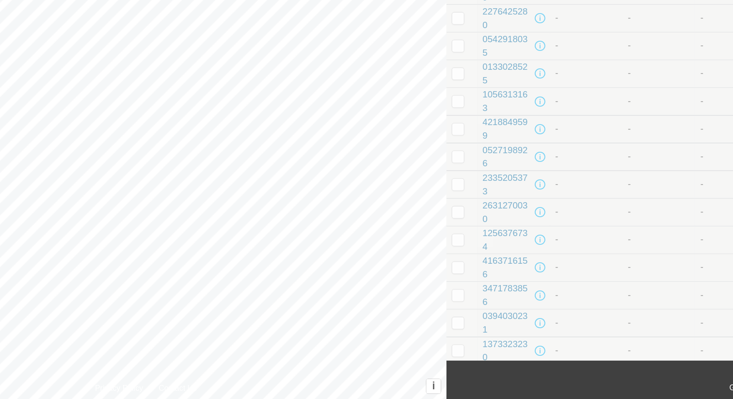
scroll to position [729, 0]
click at [499, 172] on div "1056313163" at bounding box center [498, 174] width 37 height 20
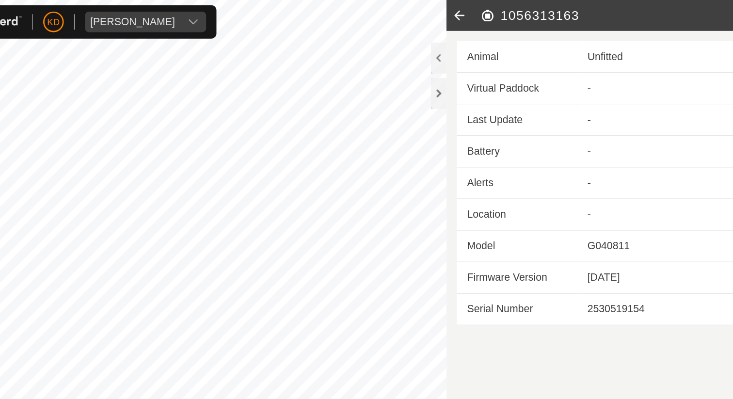
drag, startPoint x: 555, startPoint y: 12, endPoint x: 487, endPoint y: 14, distance: 68.4
click at [487, 14] on h2 "1056313163" at bounding box center [586, 12] width 217 height 12
click at [459, 11] on icon at bounding box center [462, 11] width 19 height 23
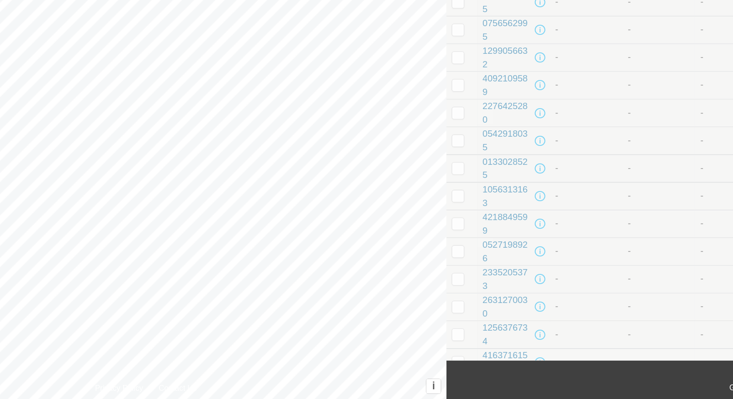
scroll to position [729, 0]
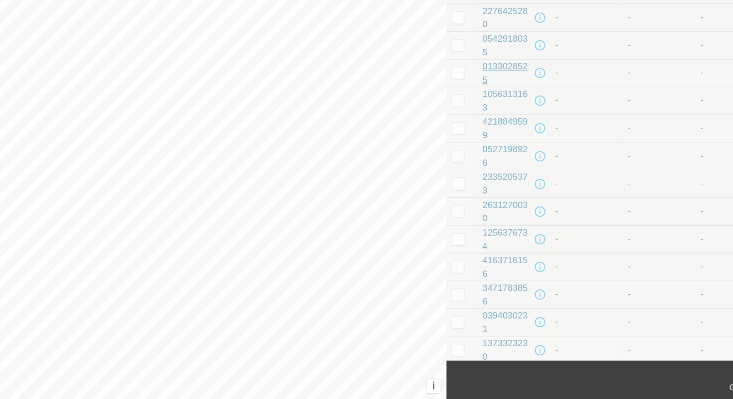
click at [494, 149] on div "0133028525" at bounding box center [498, 154] width 37 height 20
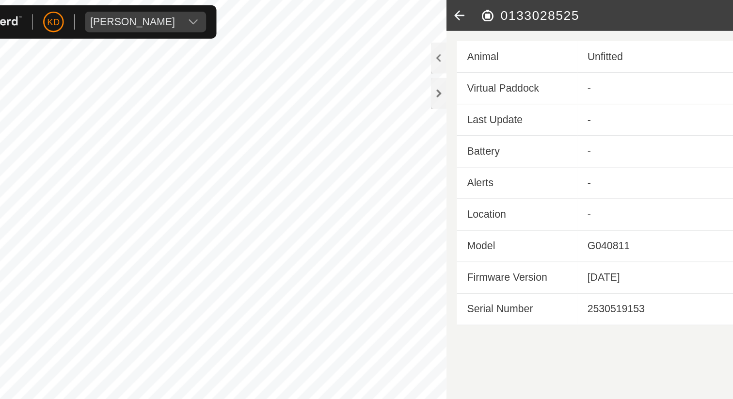
drag, startPoint x: 552, startPoint y: 13, endPoint x: 493, endPoint y: 16, distance: 59.7
click at [493, 16] on h2 "0133028525" at bounding box center [586, 12] width 217 height 12
click at [463, 12] on icon at bounding box center [462, 11] width 19 height 23
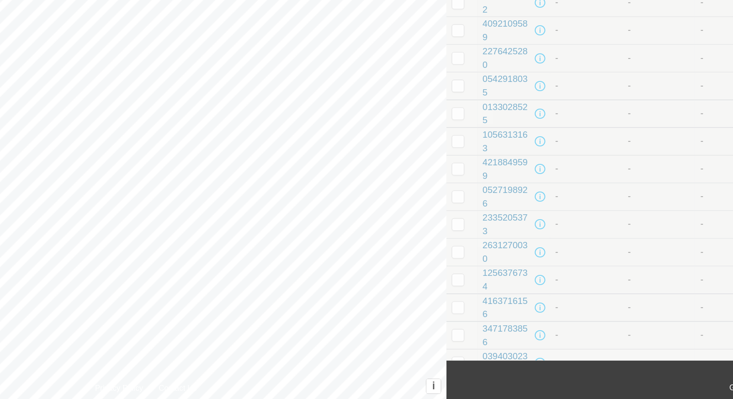
scroll to position [729, 0]
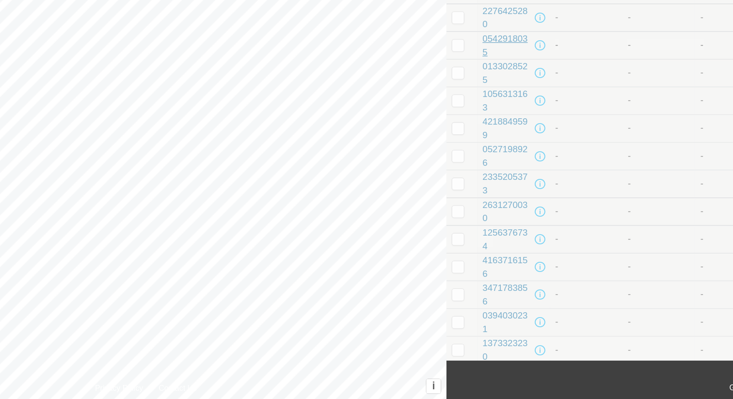
click at [505, 131] on div "0542918035" at bounding box center [498, 133] width 37 height 20
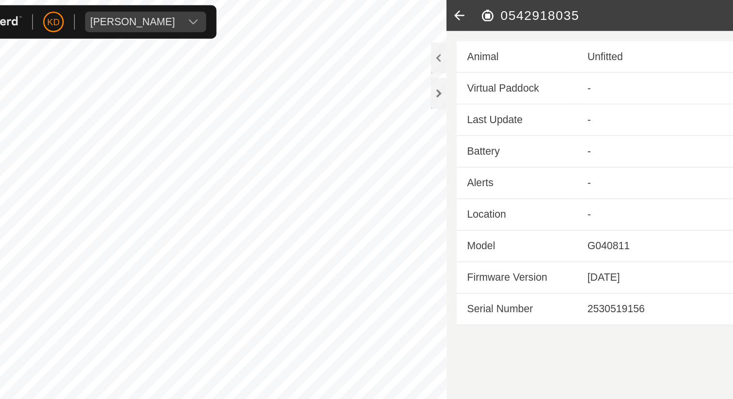
drag, startPoint x: 554, startPoint y: 14, endPoint x: 493, endPoint y: 17, distance: 61.2
click at [493, 17] on h2 "0542918035" at bounding box center [586, 12] width 217 height 12
click at [461, 12] on icon at bounding box center [462, 11] width 19 height 23
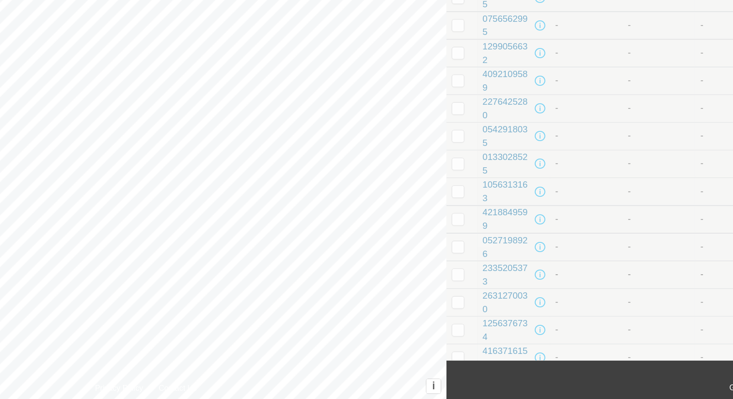
scroll to position [729, 0]
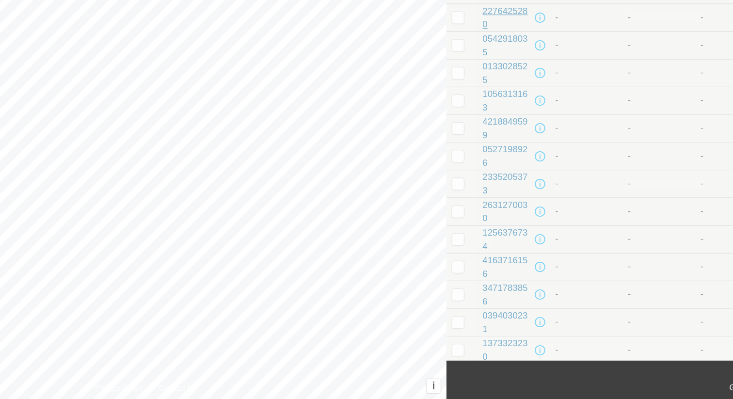
click at [493, 109] on div "2276425280" at bounding box center [498, 112] width 37 height 20
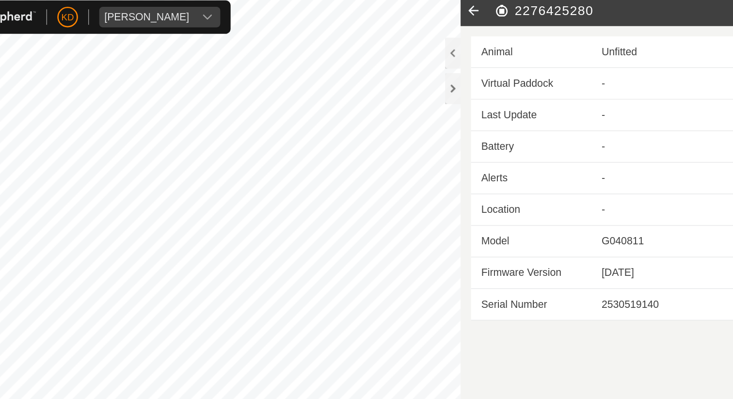
click at [462, 14] on icon at bounding box center [462, 11] width 19 height 23
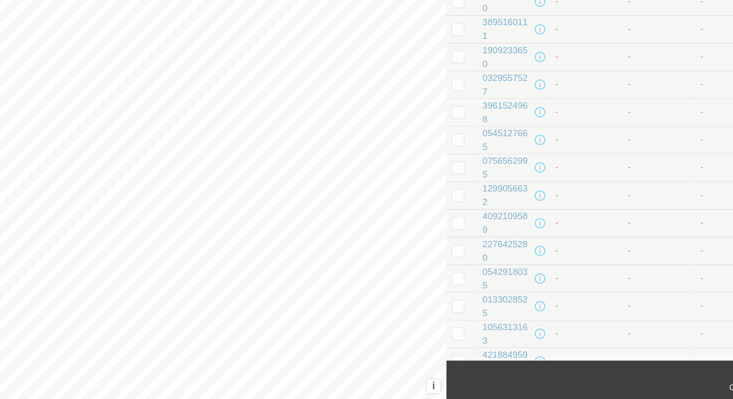
scroll to position [549, 0]
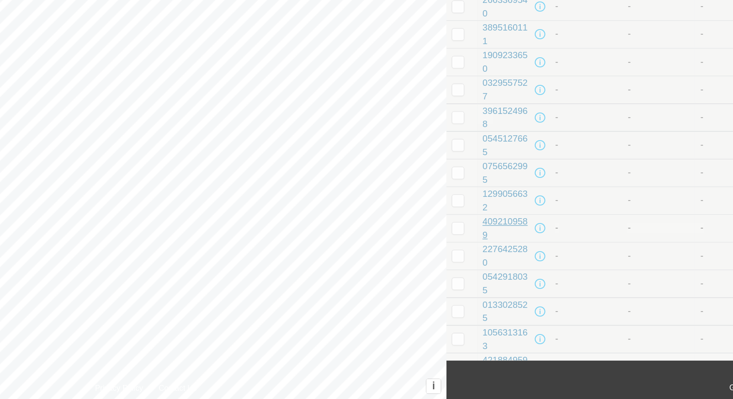
click at [503, 262] on div "4092109589" at bounding box center [498, 270] width 37 height 20
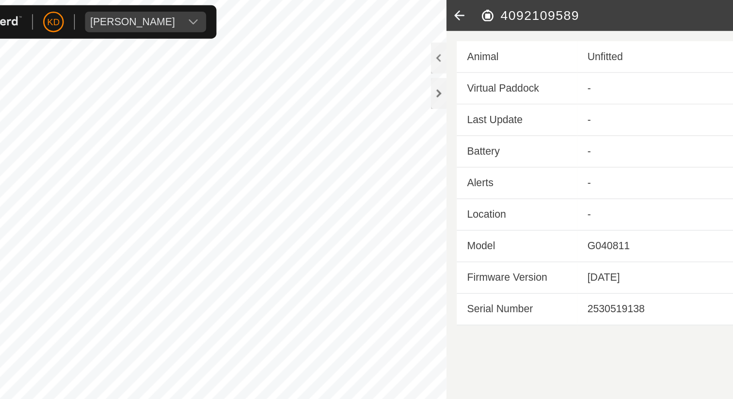
drag, startPoint x: 555, startPoint y: 13, endPoint x: 477, endPoint y: 15, distance: 78.1
click at [477, 15] on header "4092109589" at bounding box center [574, 11] width 242 height 23
click at [464, 10] on icon at bounding box center [462, 11] width 19 height 23
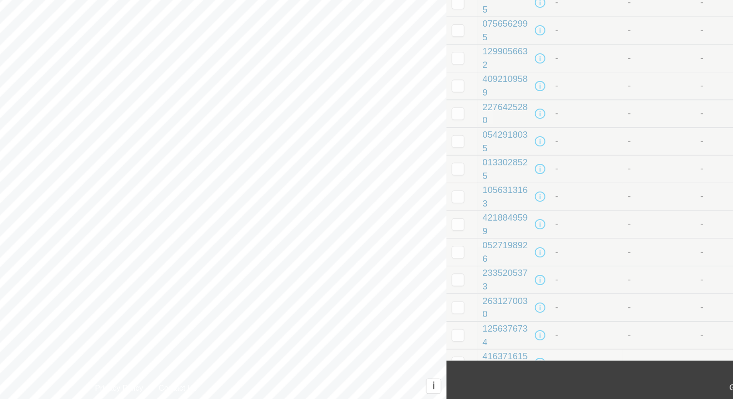
scroll to position [650, 0]
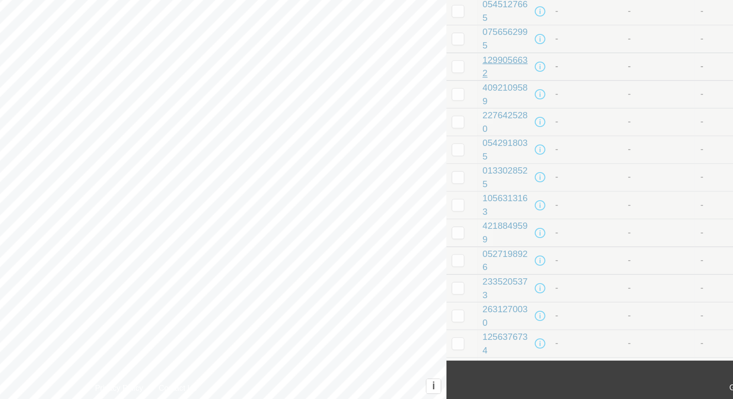
click at [501, 146] on div "1299056632" at bounding box center [498, 149] width 37 height 20
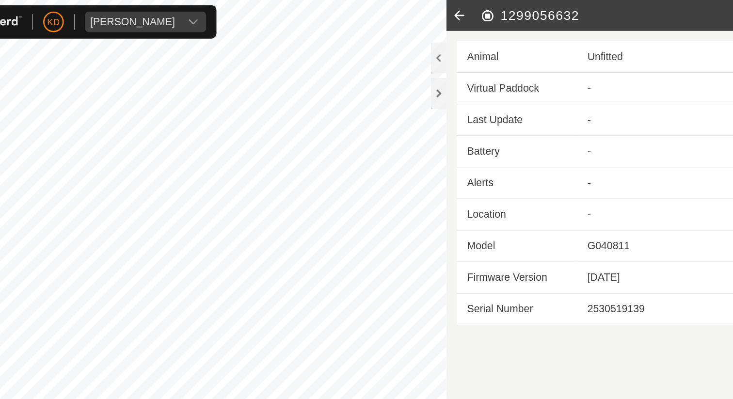
drag, startPoint x: 561, startPoint y: 14, endPoint x: 489, endPoint y: 15, distance: 72.3
click at [488, 15] on h2 "1299056632" at bounding box center [586, 12] width 217 height 12
click at [460, 12] on icon at bounding box center [462, 11] width 19 height 23
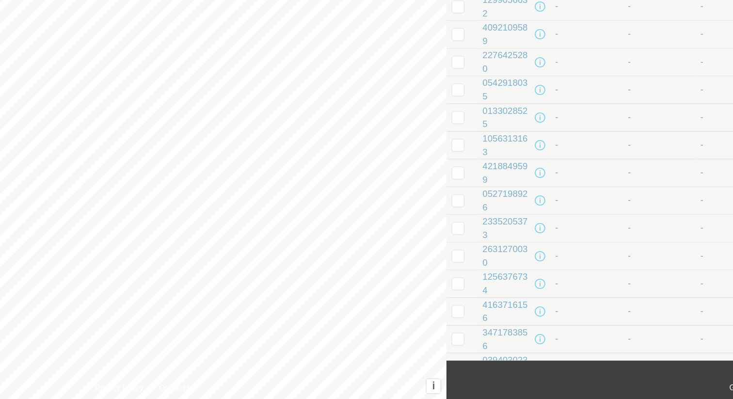
scroll to position [637, 0]
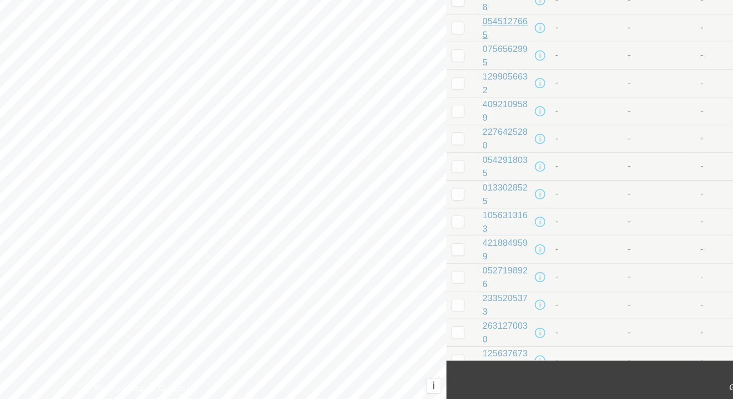
click at [506, 114] on div "0545127665" at bounding box center [498, 120] width 37 height 20
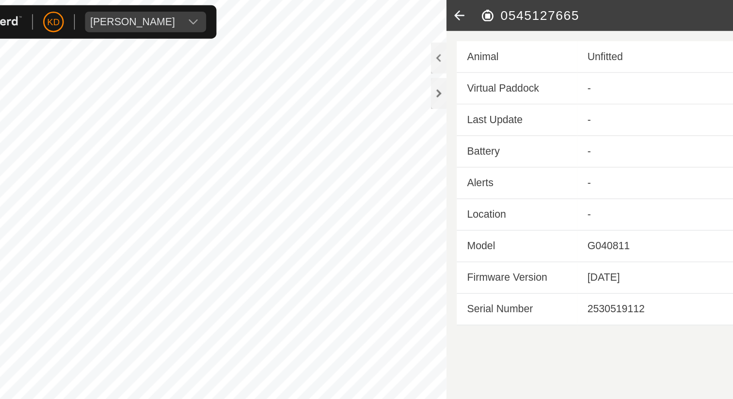
drag, startPoint x: 562, startPoint y: 11, endPoint x: 492, endPoint y: 11, distance: 70.3
click at [492, 11] on h2 "0545127665" at bounding box center [586, 12] width 217 height 12
click at [463, 13] on icon at bounding box center [462, 11] width 19 height 23
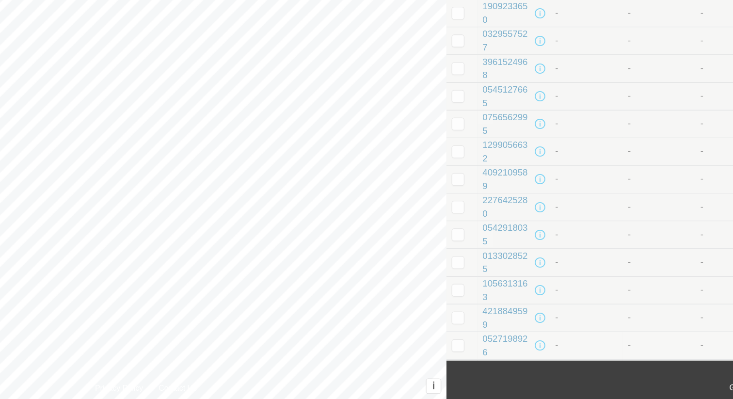
scroll to position [583, 0]
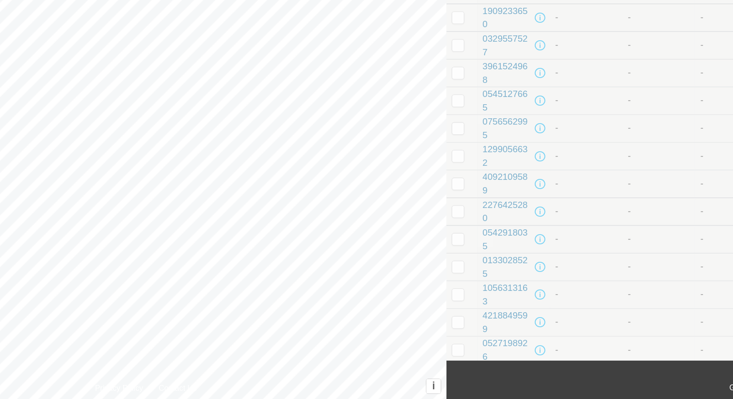
click at [507, 145] on div "3961524968" at bounding box center [498, 154] width 37 height 20
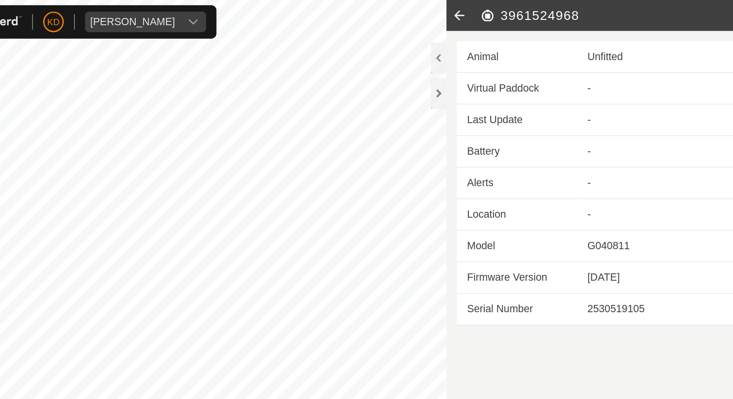
drag, startPoint x: 556, startPoint y: 13, endPoint x: 490, endPoint y: 15, distance: 66.0
click at [490, 15] on h2 "3961524968" at bounding box center [586, 12] width 217 height 12
click at [461, 13] on icon at bounding box center [462, 11] width 19 height 23
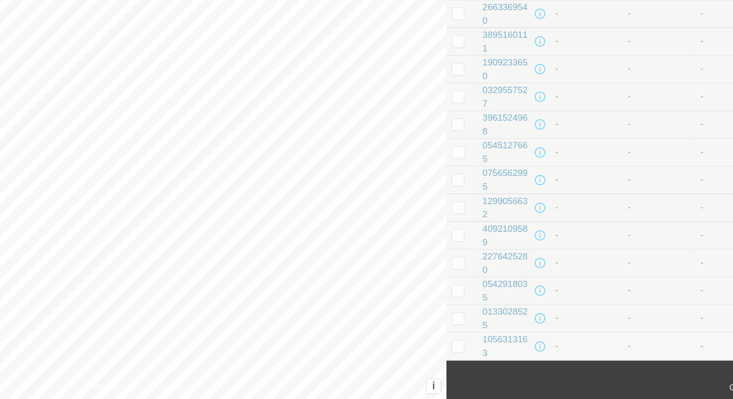
scroll to position [551, 0]
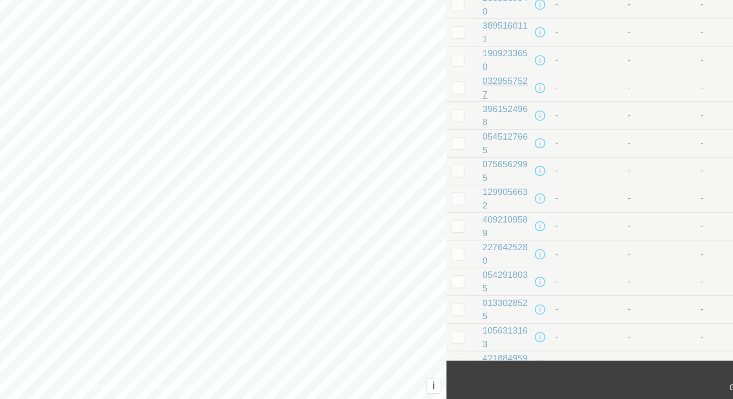
click at [504, 160] on div "0329557527" at bounding box center [498, 165] width 37 height 20
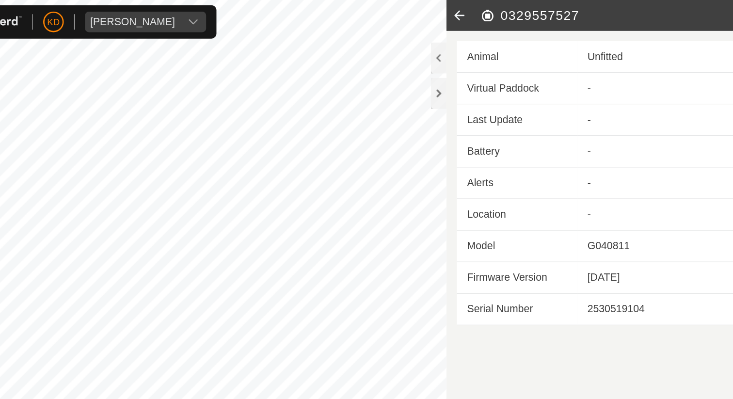
drag, startPoint x: 567, startPoint y: 12, endPoint x: 494, endPoint y: 13, distance: 73.2
click at [493, 13] on h2 "0329557527" at bounding box center [586, 12] width 217 height 12
click at [463, 10] on icon at bounding box center [462, 11] width 19 height 23
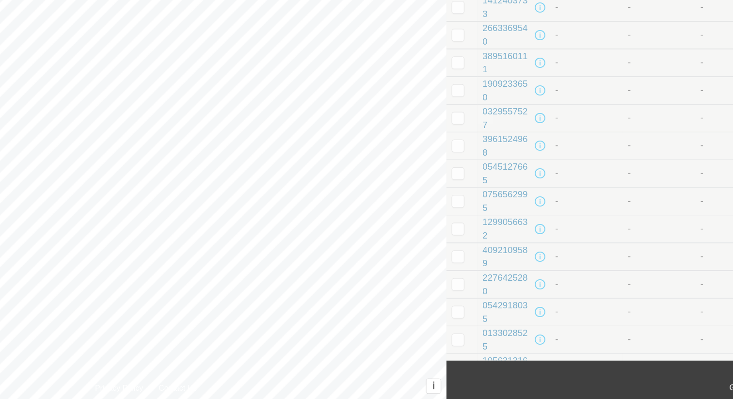
scroll to position [528, 0]
click at [500, 159] on div "1909233650" at bounding box center [498, 166] width 37 height 20
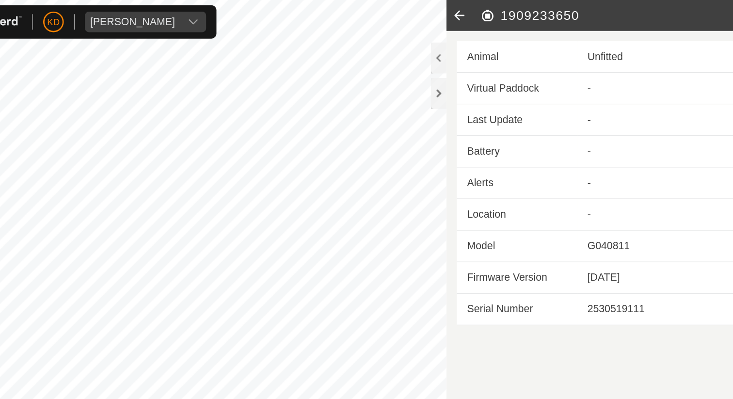
drag, startPoint x: 554, startPoint y: 11, endPoint x: 492, endPoint y: 13, distance: 62.6
click at [492, 13] on h2 "1909233650" at bounding box center [586, 12] width 217 height 12
click at [462, 11] on icon at bounding box center [462, 11] width 19 height 23
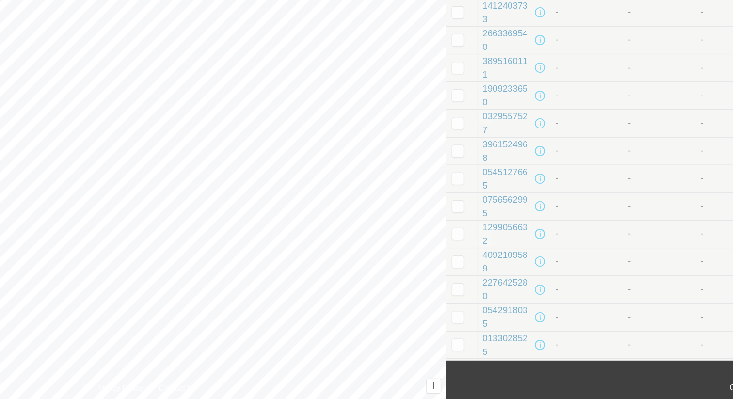
scroll to position [535, 0]
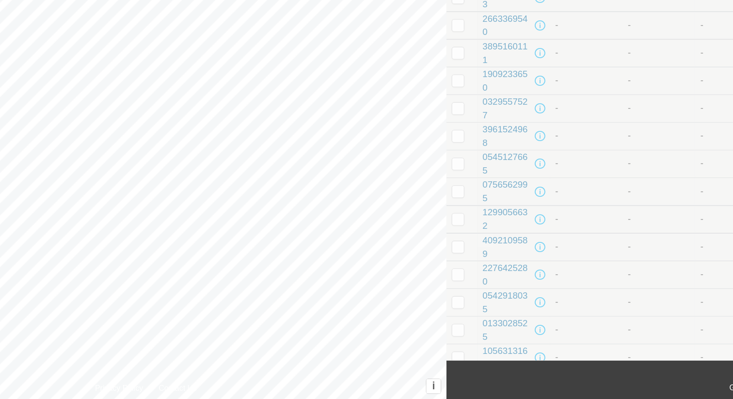
click at [491, 171] on div "0329557527" at bounding box center [498, 180] width 37 height 20
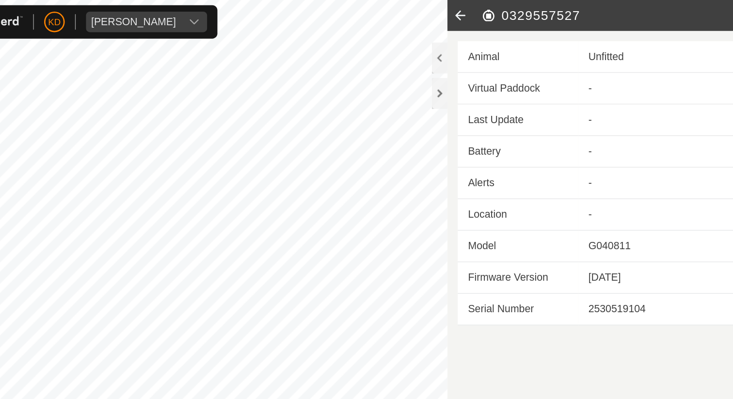
click at [463, 13] on icon at bounding box center [462, 11] width 19 height 23
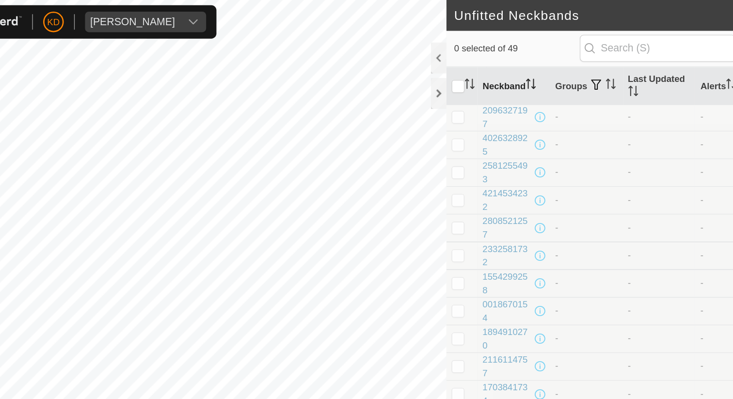
scroll to position [226, 0]
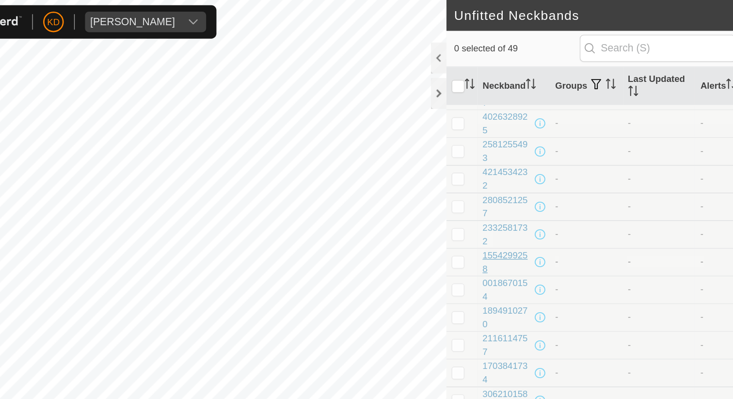
click at [497, 191] on div "1554299258" at bounding box center [498, 197] width 37 height 20
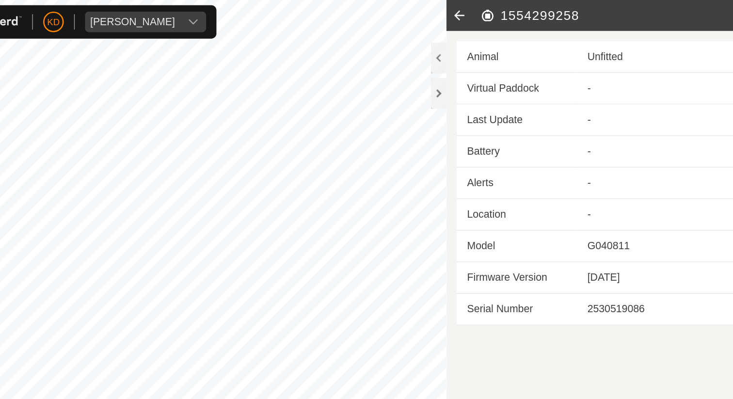
drag, startPoint x: 555, startPoint y: 13, endPoint x: 489, endPoint y: 15, distance: 65.5
click at [489, 15] on h2 "1554299258" at bounding box center [586, 12] width 217 height 12
click at [460, 16] on icon at bounding box center [462, 11] width 19 height 23
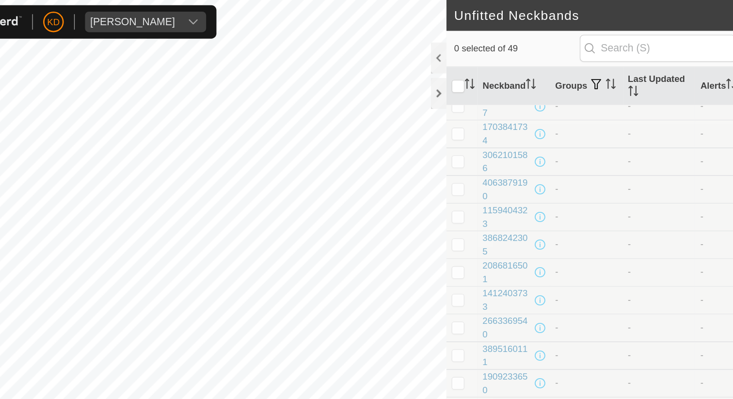
scroll to position [421, 0]
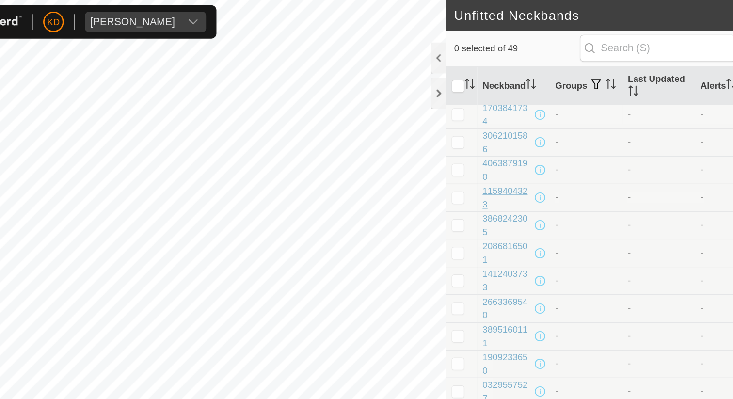
click at [495, 145] on div "1159404323" at bounding box center [498, 149] width 37 height 20
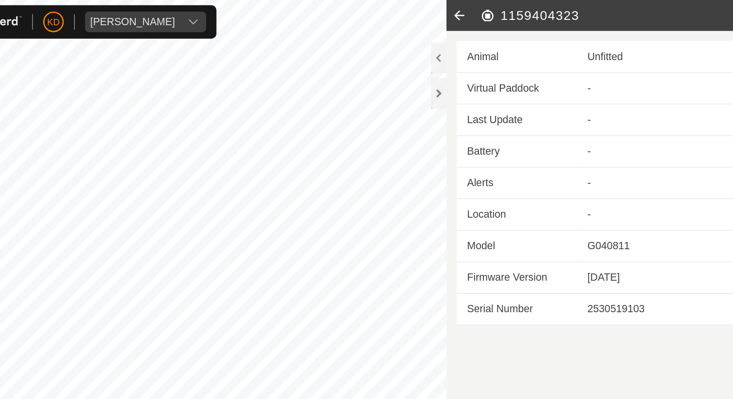
drag, startPoint x: 556, startPoint y: 13, endPoint x: 495, endPoint y: 13, distance: 61.1
click at [495, 13] on h2 "1159404323" at bounding box center [586, 12] width 217 height 12
click at [462, 11] on icon at bounding box center [462, 11] width 19 height 23
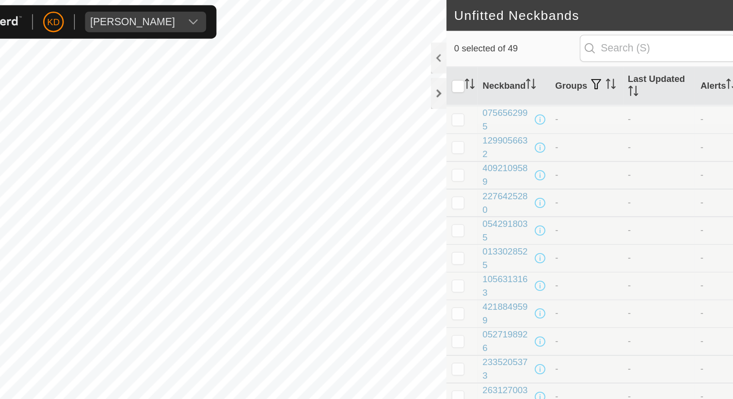
scroll to position [699, 0]
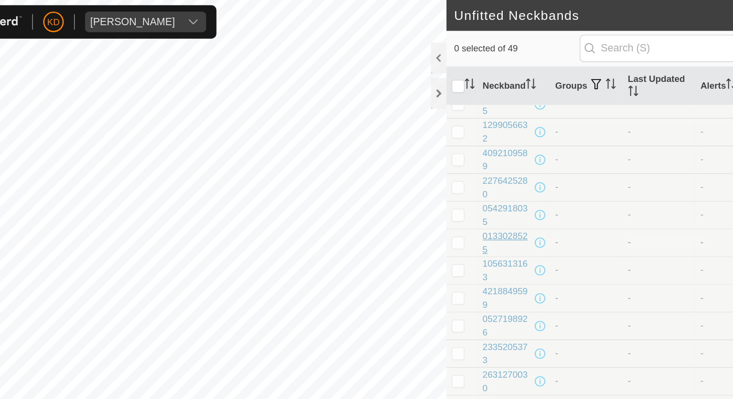
click at [497, 175] on div "0133028525" at bounding box center [498, 183] width 37 height 20
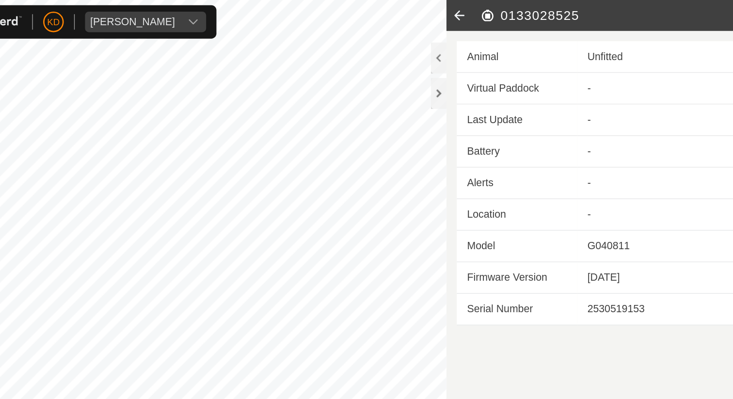
click at [461, 13] on icon at bounding box center [462, 11] width 19 height 23
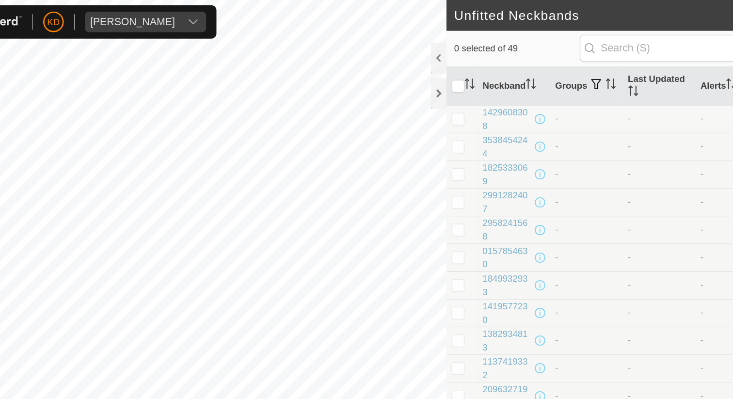
click at [461, 12] on h2 "Unfitted Neckbands" at bounding box center [566, 12] width 216 height 12
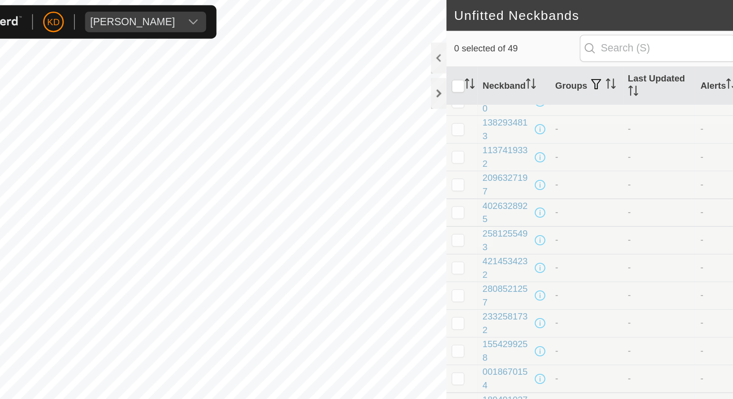
scroll to position [160, 0]
click at [499, 174] on div "2581255493" at bounding box center [498, 180] width 37 height 20
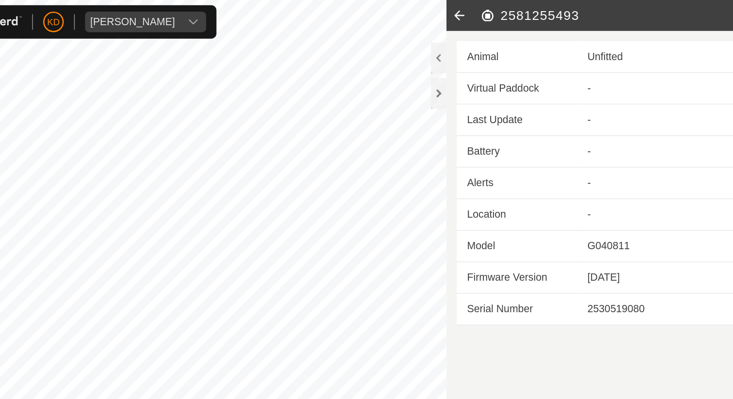
click at [464, 11] on icon at bounding box center [462, 11] width 19 height 23
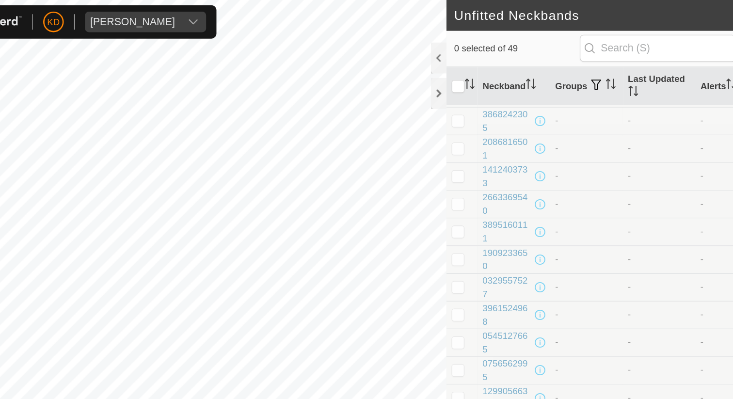
scroll to position [499, 0]
click at [502, 132] on div "1412403733" at bounding box center [498, 133] width 37 height 20
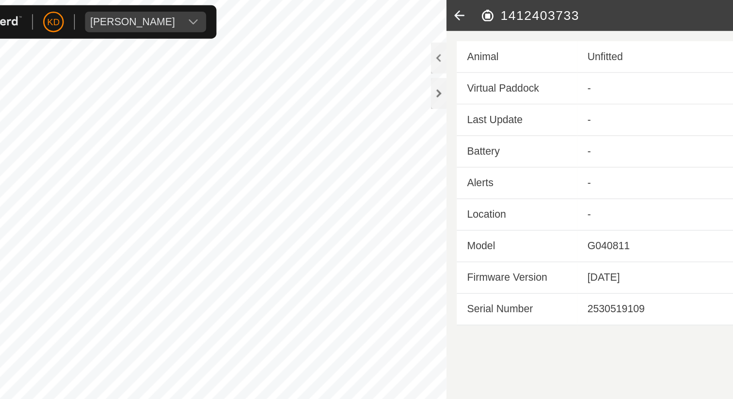
drag, startPoint x: 558, startPoint y: 14, endPoint x: 484, endPoint y: 12, distance: 74.2
click at [484, 12] on h2 "1412403733" at bounding box center [586, 12] width 217 height 12
click at [458, 11] on icon at bounding box center [462, 11] width 19 height 23
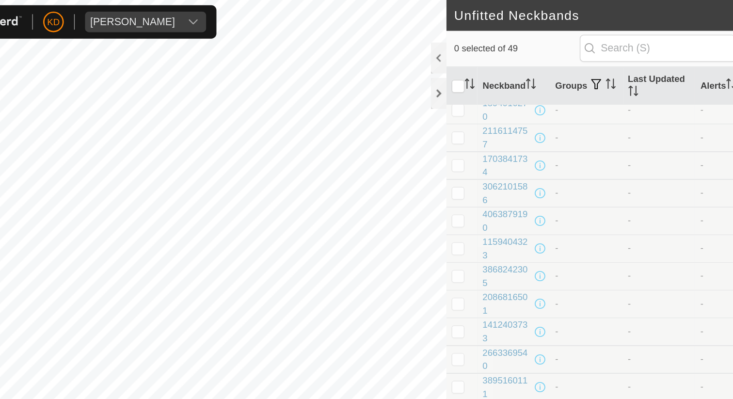
scroll to position [389, 0]
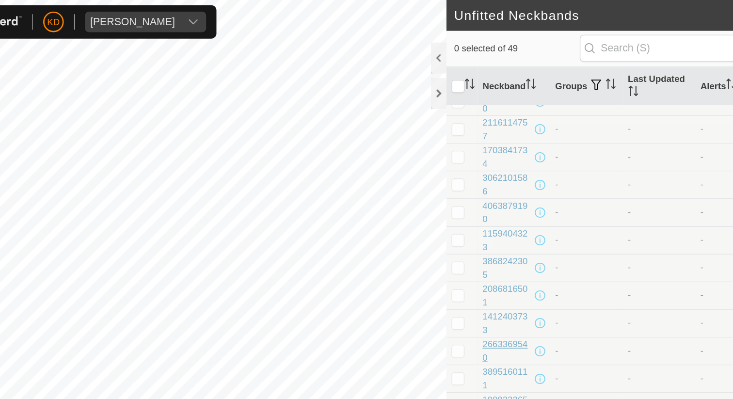
click at [497, 259] on div "2663369540" at bounding box center [498, 264] width 37 height 20
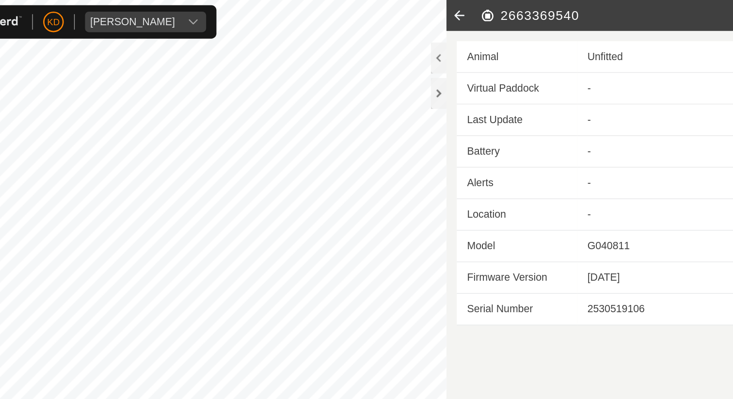
drag, startPoint x: 553, startPoint y: 14, endPoint x: 493, endPoint y: 14, distance: 59.7
click at [493, 14] on h2 "2663369540" at bounding box center [586, 12] width 217 height 12
click at [461, 12] on icon at bounding box center [462, 11] width 19 height 23
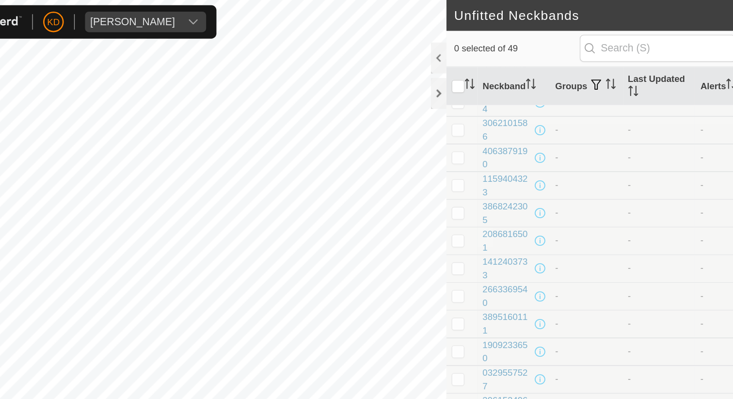
scroll to position [432, 0]
click at [501, 239] on div "3895160111" at bounding box center [498, 241] width 37 height 20
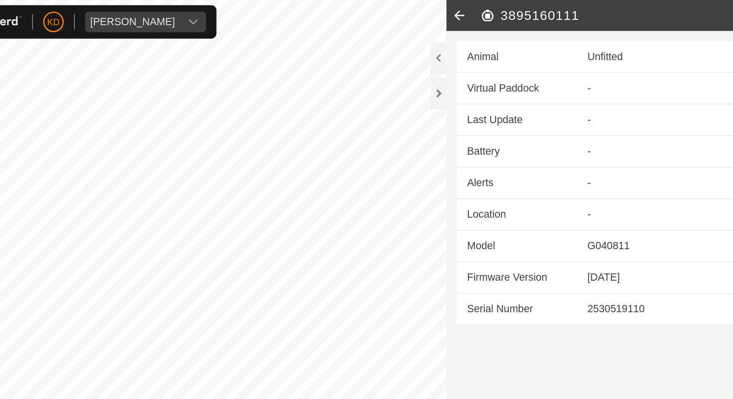
drag, startPoint x: 550, startPoint y: 11, endPoint x: 485, endPoint y: 11, distance: 65.0
click at [485, 11] on h2 "3895160111" at bounding box center [586, 12] width 217 height 12
click at [461, 10] on icon at bounding box center [462, 11] width 19 height 23
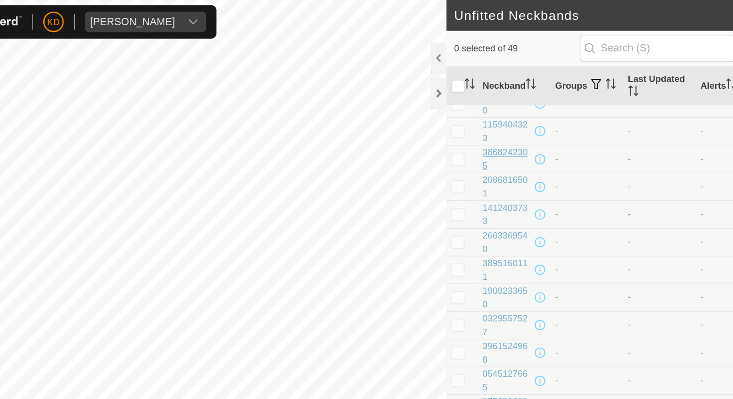
scroll to position [474, 0]
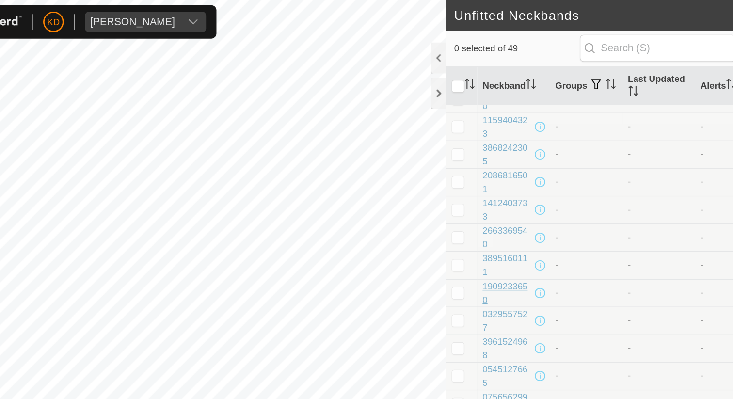
click at [493, 216] on div "1909233650" at bounding box center [498, 221] width 37 height 20
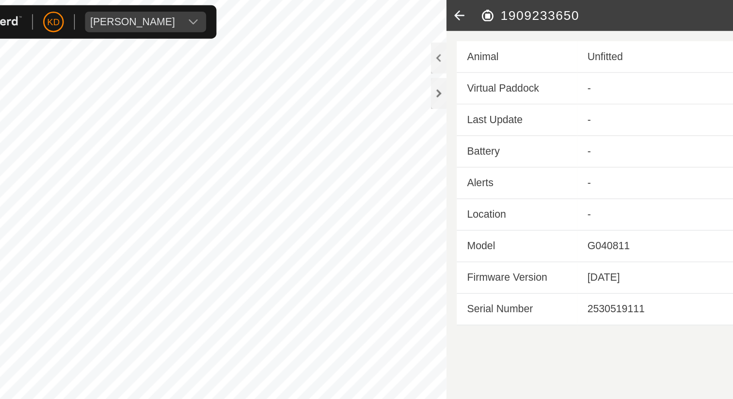
drag, startPoint x: 556, startPoint y: 15, endPoint x: 491, endPoint y: 15, distance: 65.5
click at [490, 15] on h2 "1909233650" at bounding box center [586, 12] width 217 height 12
click at [462, 9] on icon at bounding box center [462, 11] width 19 height 23
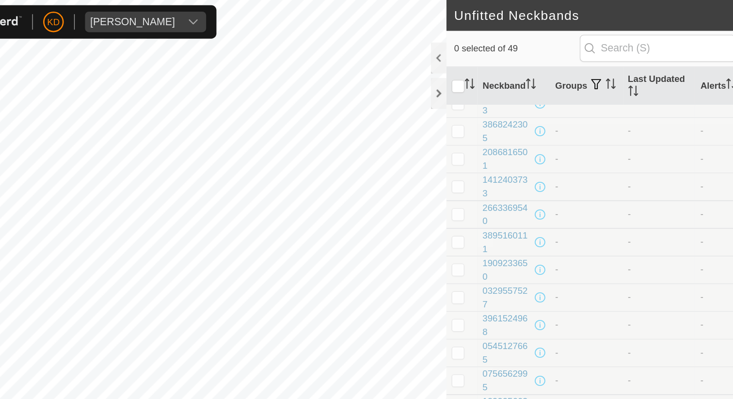
scroll to position [509, 0]
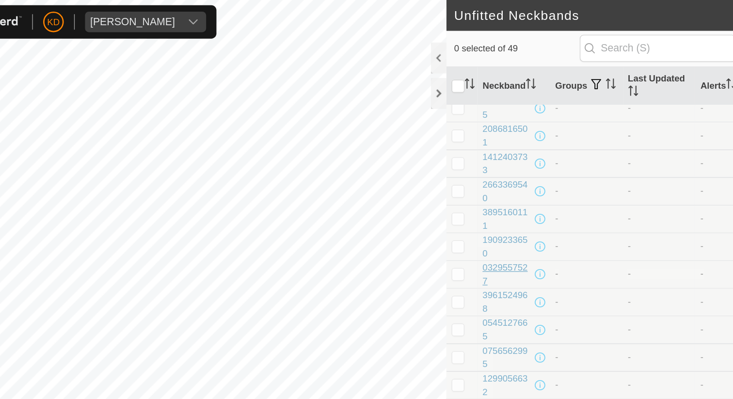
click at [497, 202] on div "0329557527" at bounding box center [498, 206] width 37 height 20
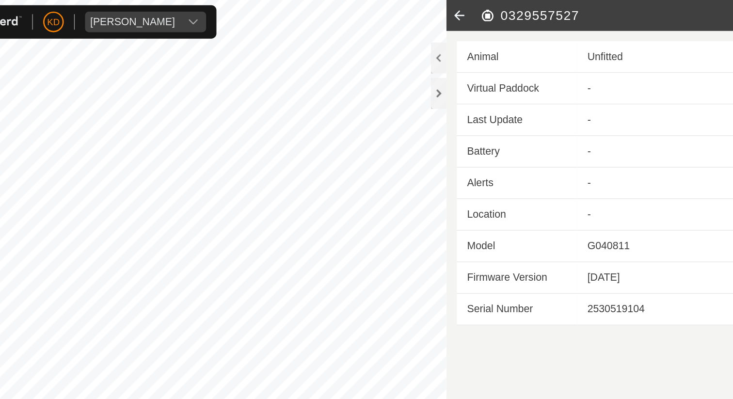
click at [464, 10] on icon at bounding box center [462, 11] width 19 height 23
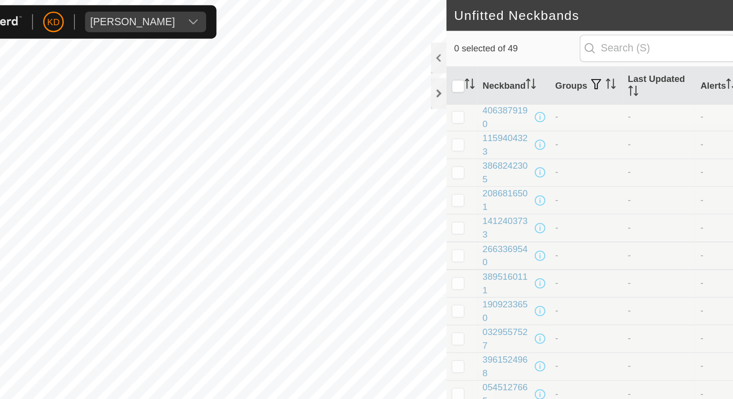
scroll to position [469, 0]
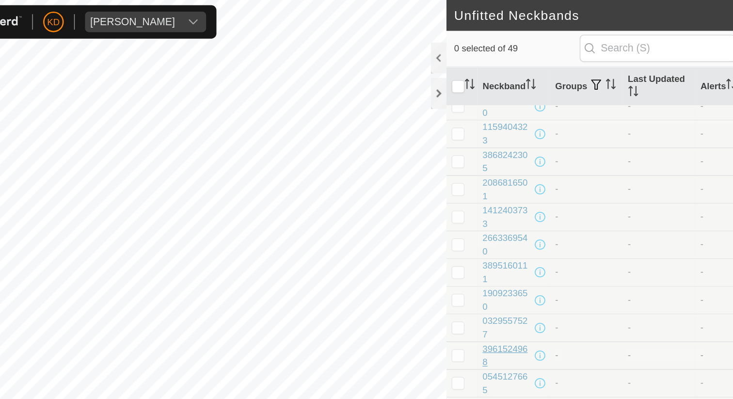
click at [500, 258] on div "3961524968" at bounding box center [498, 268] width 37 height 20
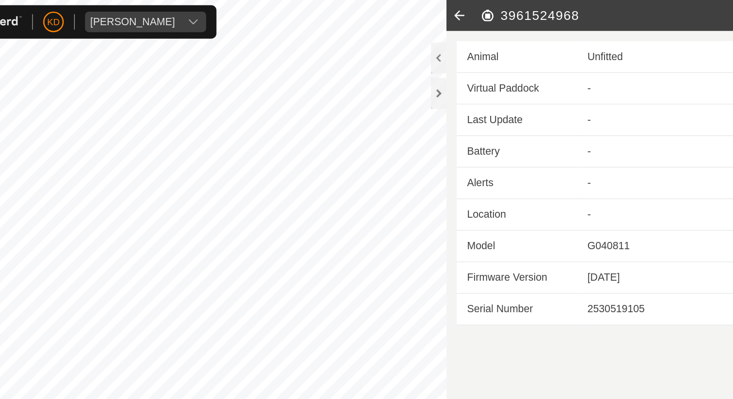
click at [463, 10] on icon at bounding box center [462, 11] width 19 height 23
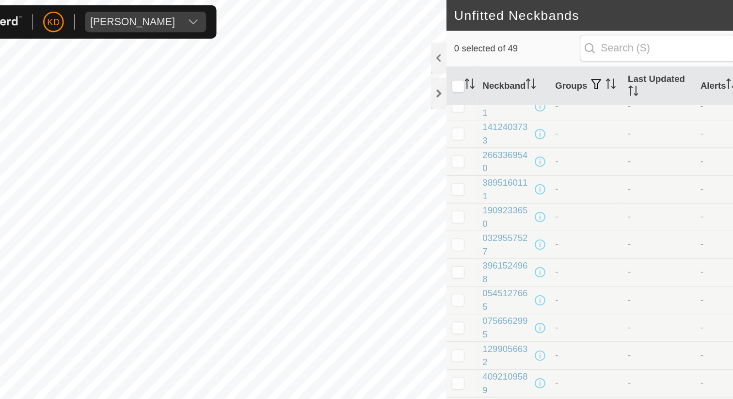
scroll to position [533, 0]
click at [497, 218] on div "0545127665" at bounding box center [498, 224] width 37 height 20
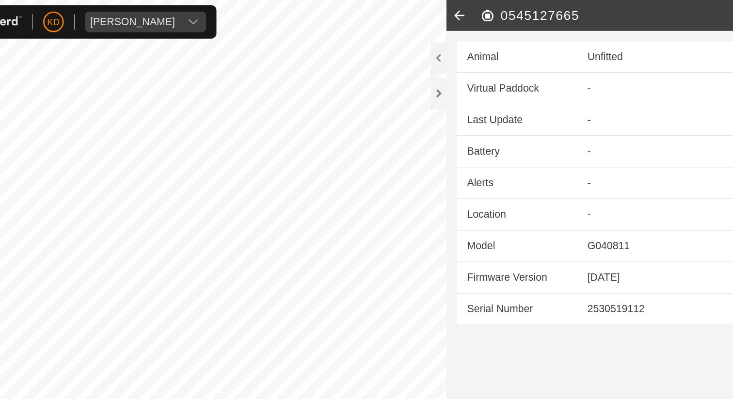
click at [463, 14] on icon at bounding box center [462, 11] width 19 height 23
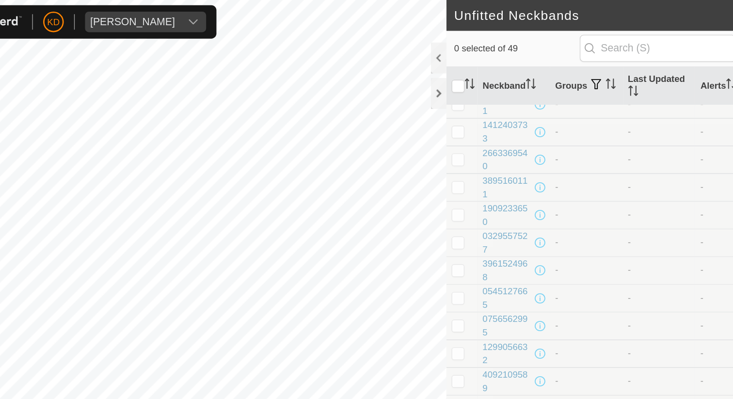
scroll to position [549, 0]
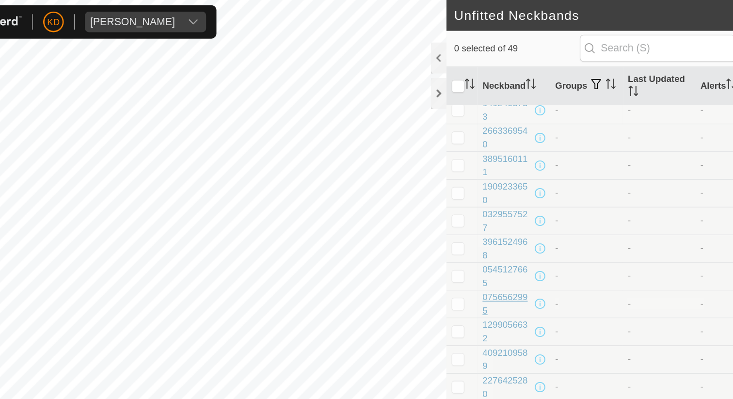
click at [493, 223] on div "0756562995" at bounding box center [498, 229] width 37 height 20
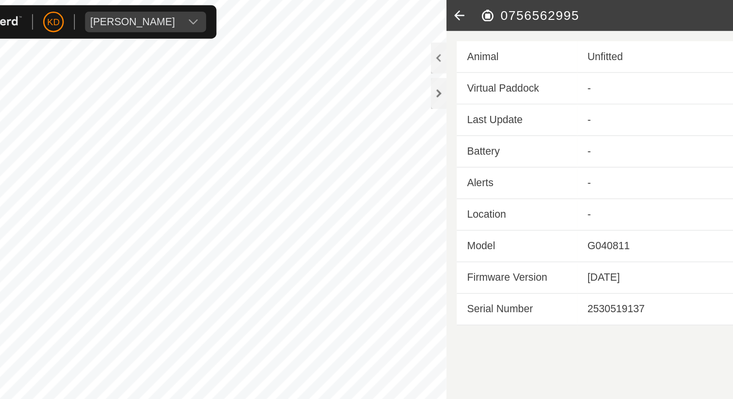
drag, startPoint x: 556, startPoint y: 11, endPoint x: 487, endPoint y: 9, distance: 69.9
click at [486, 9] on h2 "0756562995" at bounding box center [586, 12] width 217 height 12
click at [464, 13] on icon at bounding box center [462, 11] width 19 height 23
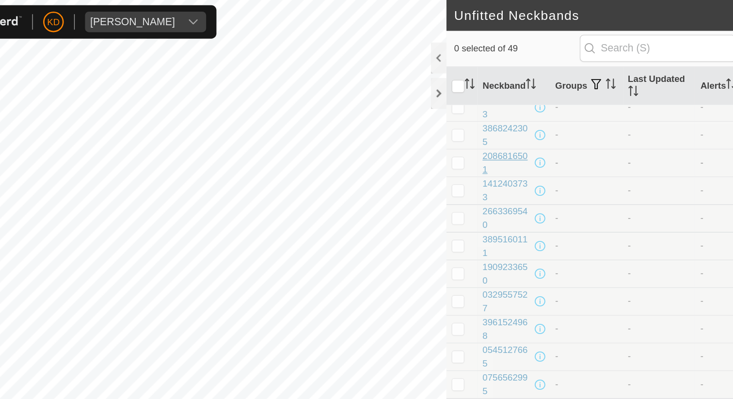
scroll to position [496, 0]
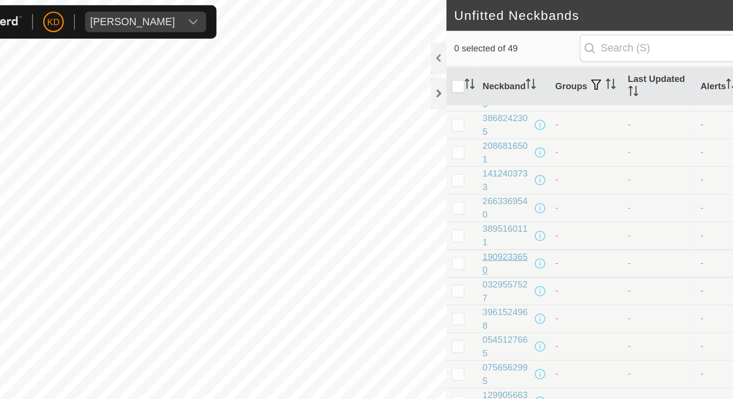
click at [499, 191] on div "1909233650" at bounding box center [498, 198] width 37 height 20
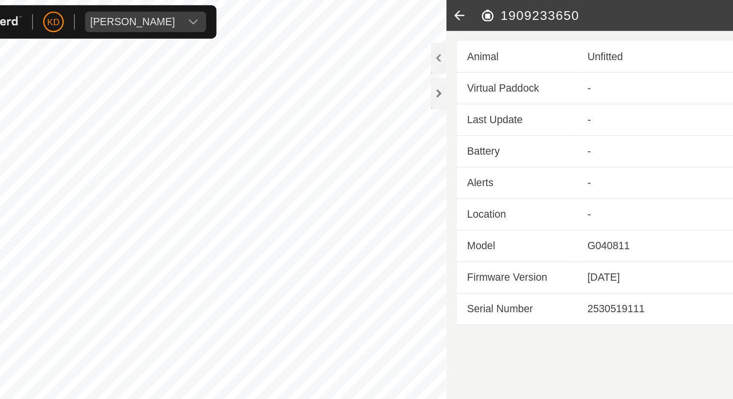
click at [465, 12] on icon at bounding box center [462, 11] width 19 height 23
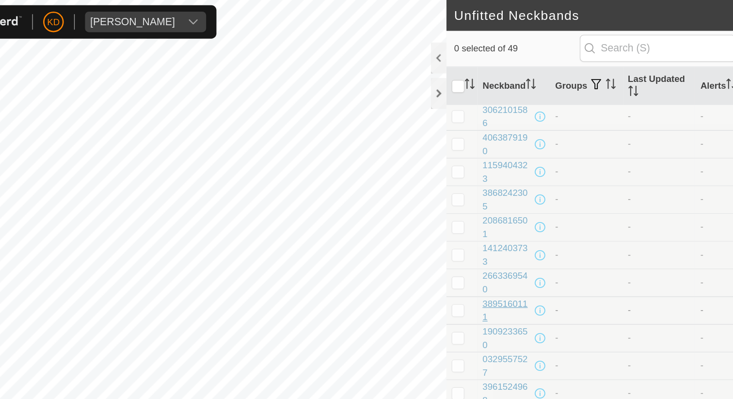
scroll to position [441, 0]
click at [497, 171] on div "2086816501" at bounding box center [498, 170] width 37 height 20
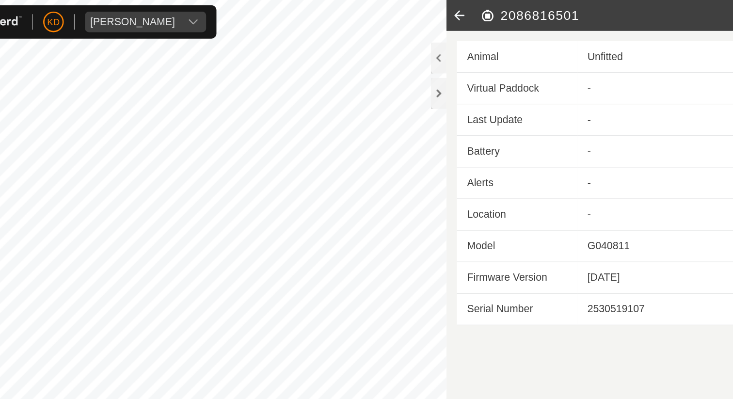
drag, startPoint x: 557, startPoint y: 12, endPoint x: 488, endPoint y: 11, distance: 69.4
click at [487, 11] on h2 "2086816501" at bounding box center [586, 12] width 217 height 12
click at [462, 14] on icon at bounding box center [462, 11] width 19 height 23
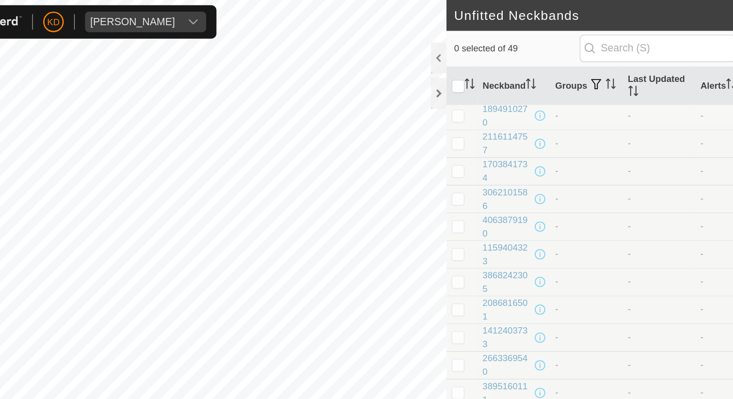
scroll to position [380, 0]
click at [492, 212] on div "3868242305" at bounding box center [498, 210] width 37 height 20
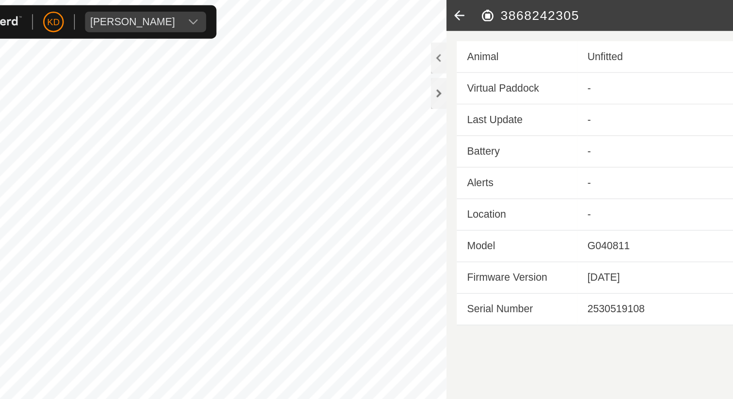
drag, startPoint x: 561, startPoint y: 12, endPoint x: 486, endPoint y: 10, distance: 75.2
click at [486, 10] on h2 "3868242305" at bounding box center [586, 12] width 217 height 12
click at [529, 9] on h2 "3868242305" at bounding box center [586, 12] width 217 height 12
drag, startPoint x: 560, startPoint y: 9, endPoint x: 489, endPoint y: 13, distance: 71.4
click at [489, 13] on h2 "3868242305" at bounding box center [586, 12] width 217 height 12
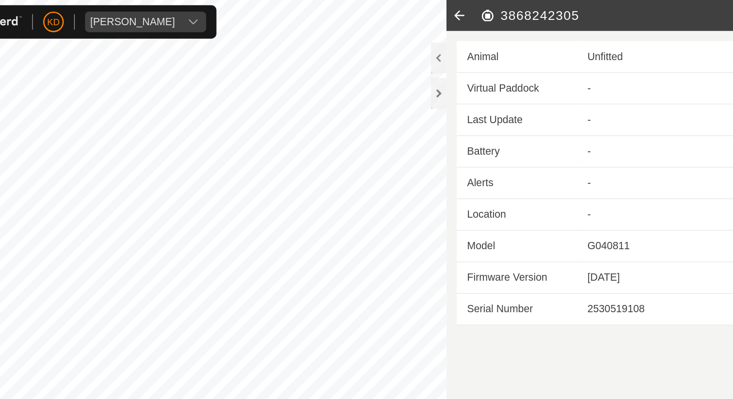
click at [465, 11] on icon at bounding box center [462, 11] width 19 height 23
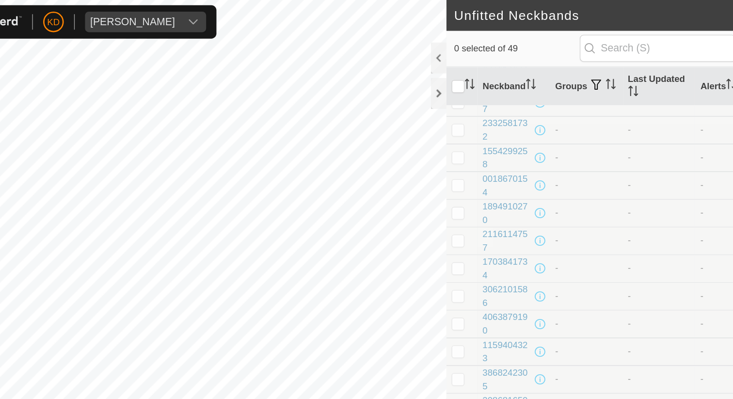
scroll to position [317, 0]
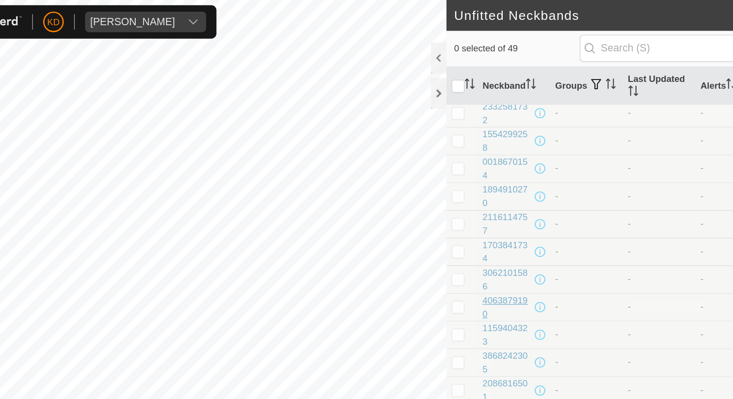
click at [501, 225] on div "4063879190" at bounding box center [498, 231] width 37 height 20
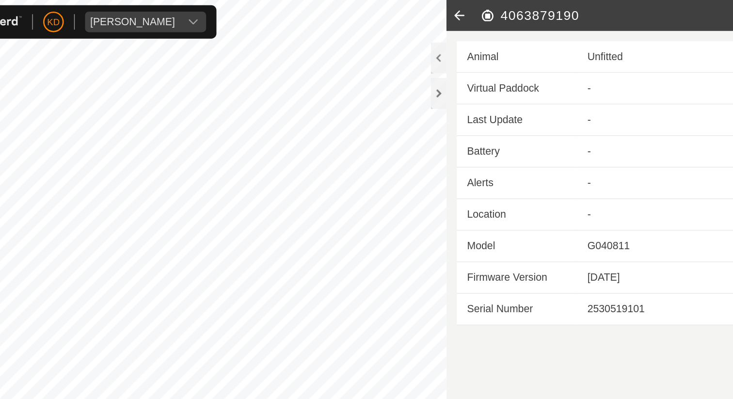
drag, startPoint x: 555, startPoint y: 11, endPoint x: 487, endPoint y: 14, distance: 68.5
click at [487, 14] on h2 "4063879190" at bounding box center [586, 12] width 217 height 12
click at [463, 12] on icon at bounding box center [462, 11] width 19 height 23
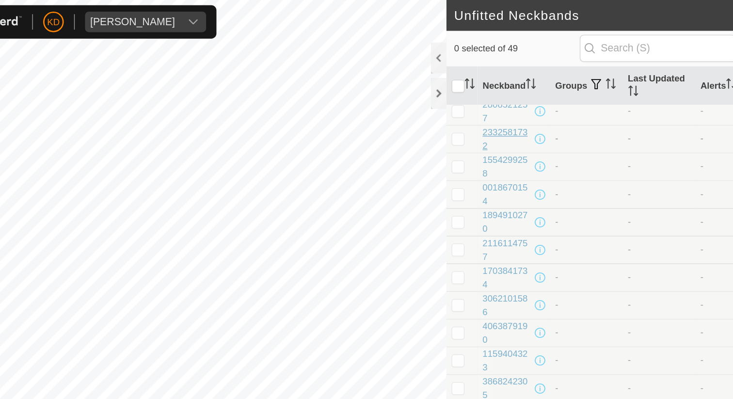
scroll to position [311, 0]
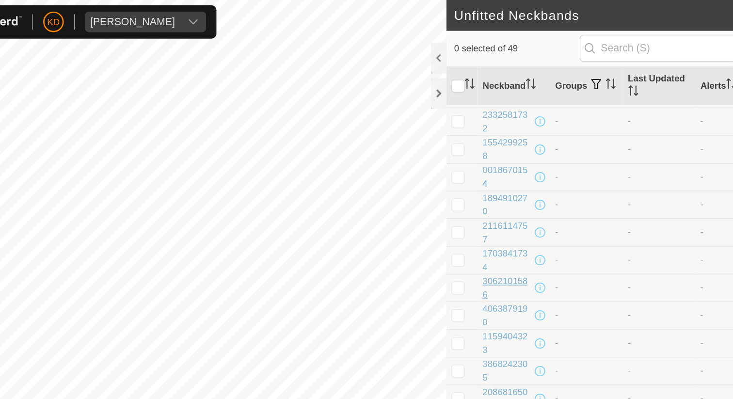
click at [500, 211] on div "3062101586" at bounding box center [498, 217] width 37 height 20
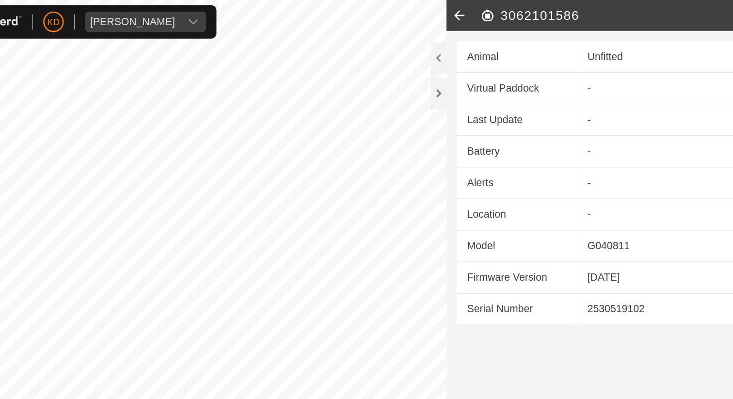
drag, startPoint x: 559, startPoint y: 15, endPoint x: 485, endPoint y: 15, distance: 74.2
click at [485, 15] on h2 "3062101586" at bounding box center [586, 12] width 217 height 12
click at [461, 13] on icon at bounding box center [462, 11] width 19 height 23
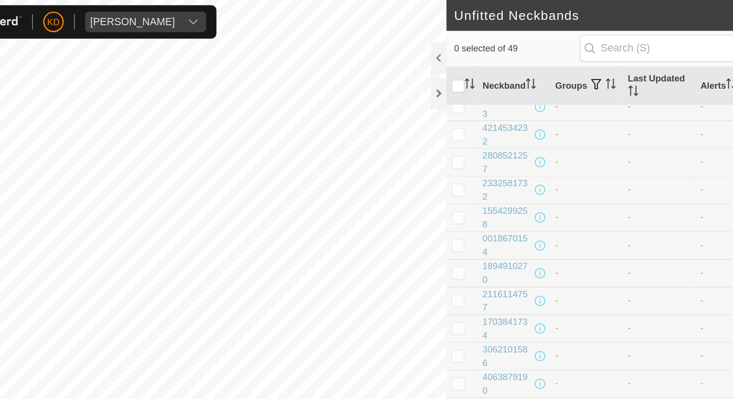
scroll to position [264, 0]
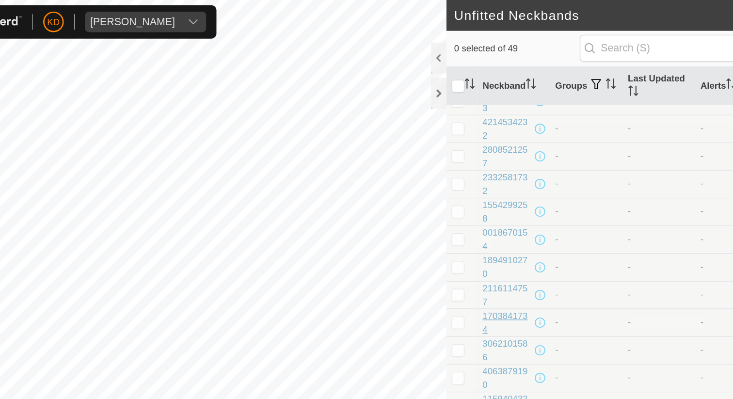
click at [495, 240] on div "1703841734" at bounding box center [498, 243] width 37 height 20
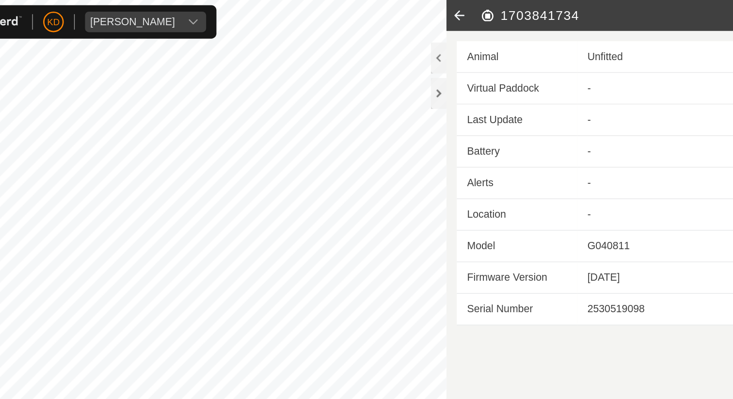
drag, startPoint x: 557, startPoint y: 12, endPoint x: 494, endPoint y: 12, distance: 63.1
click at [494, 12] on h2 "1703841734" at bounding box center [586, 12] width 217 height 12
click at [464, 10] on icon at bounding box center [462, 11] width 19 height 23
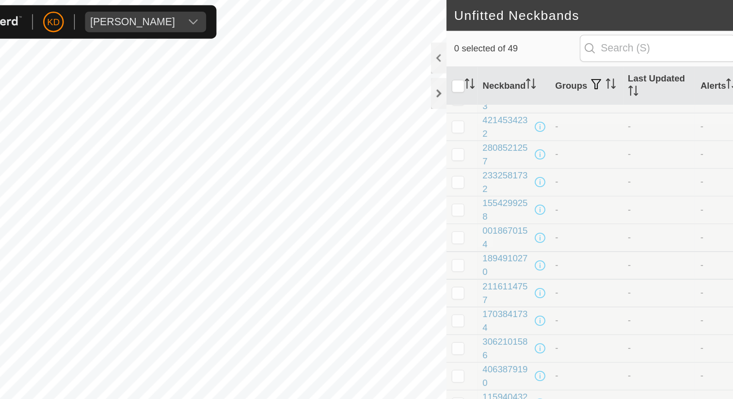
scroll to position [266, 0]
click at [499, 221] on div "2116114757" at bounding box center [498, 220] width 37 height 20
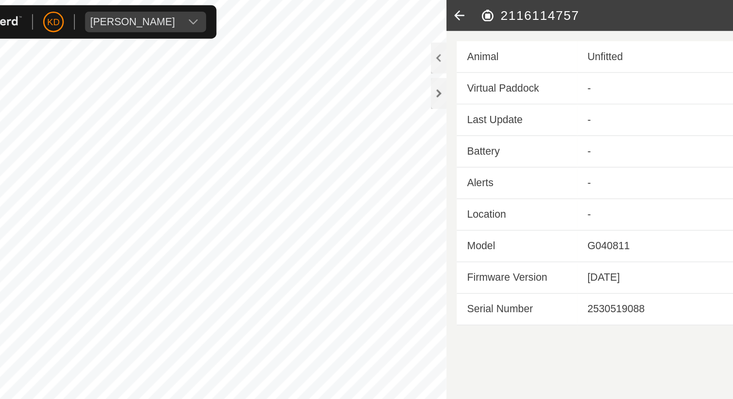
drag, startPoint x: 557, startPoint y: 12, endPoint x: 487, endPoint y: 12, distance: 70.8
click at [487, 12] on h2 "2116114757" at bounding box center [586, 12] width 217 height 12
click at [460, 10] on icon at bounding box center [462, 11] width 19 height 23
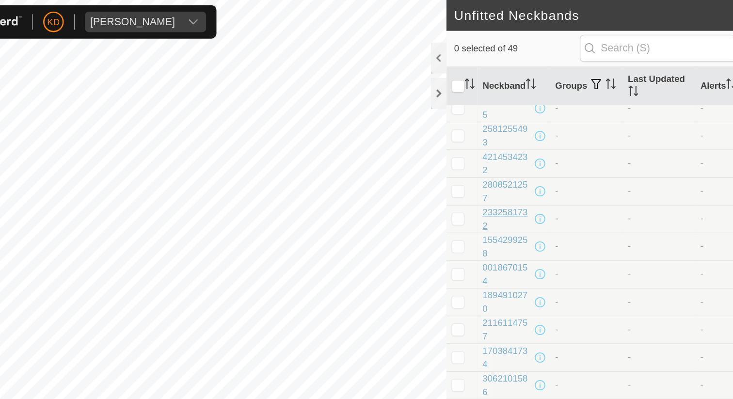
scroll to position [239, 0]
click at [500, 224] on div "1894910270" at bounding box center [498, 226] width 37 height 20
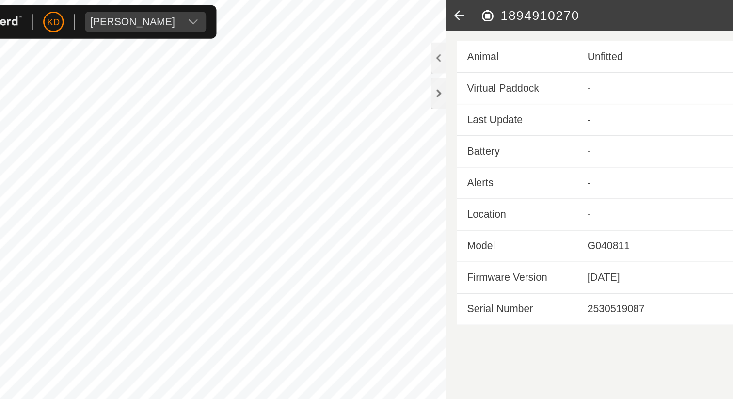
click at [604, 231] on div "2530519087" at bounding box center [619, 233] width 120 height 12
drag, startPoint x: 562, startPoint y: 15, endPoint x: 493, endPoint y: 13, distance: 68.4
click at [493, 13] on h2 "1894910270" at bounding box center [586, 12] width 217 height 12
click at [464, 11] on icon at bounding box center [462, 11] width 19 height 23
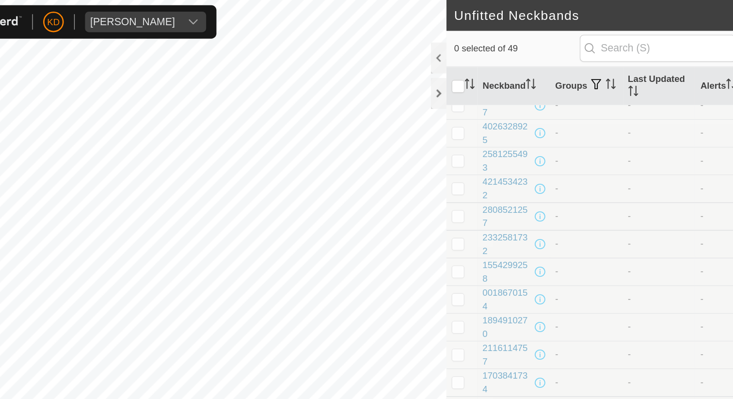
scroll to position [224, 0]
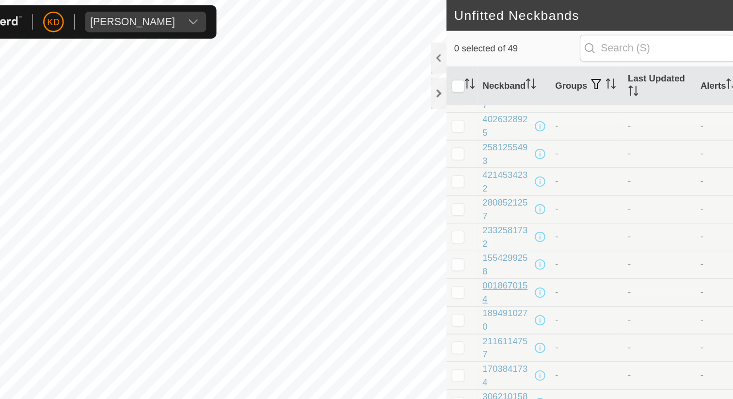
click at [499, 221] on div "0018670154" at bounding box center [498, 220] width 37 height 20
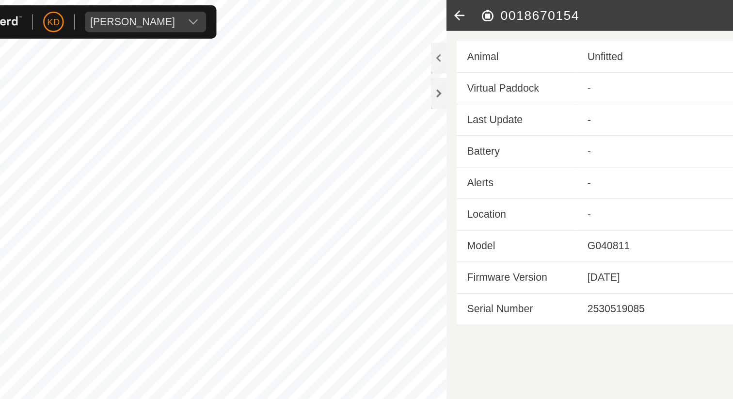
drag, startPoint x: 556, startPoint y: 15, endPoint x: 492, endPoint y: 15, distance: 64.0
click at [492, 15] on h2 "0018670154" at bounding box center [586, 12] width 217 height 12
click at [462, 10] on icon at bounding box center [462, 11] width 19 height 23
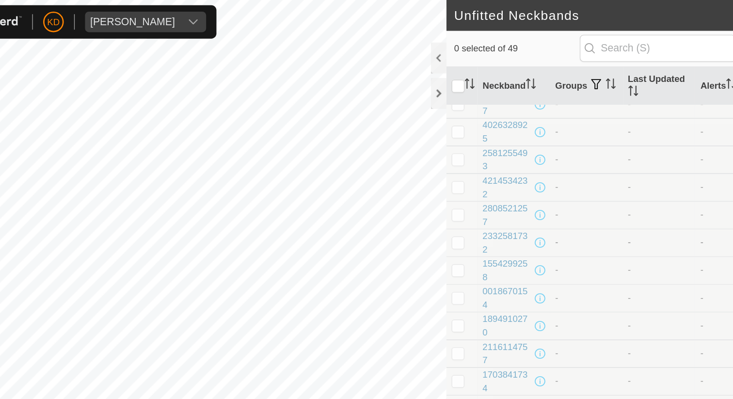
scroll to position [221, 0]
click at [499, 240] on div "1894910270" at bounding box center [498, 244] width 37 height 20
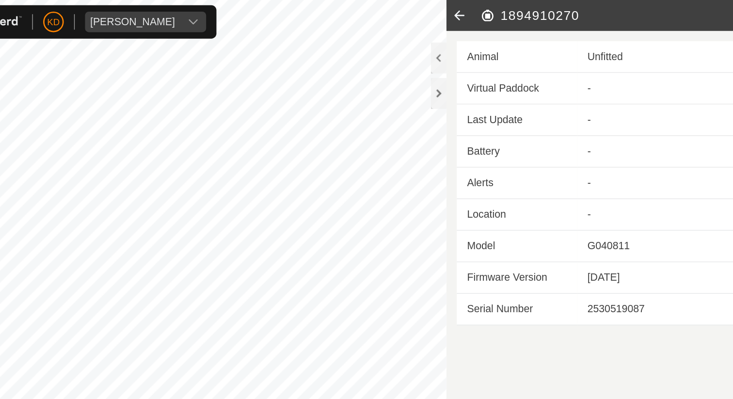
click at [464, 13] on icon at bounding box center [462, 11] width 19 height 23
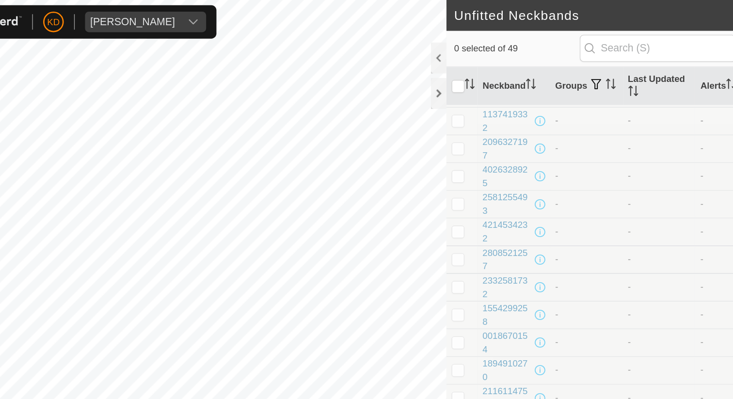
scroll to position [187, 0]
click at [496, 256] on div "0018670154" at bounding box center [498, 257] width 37 height 20
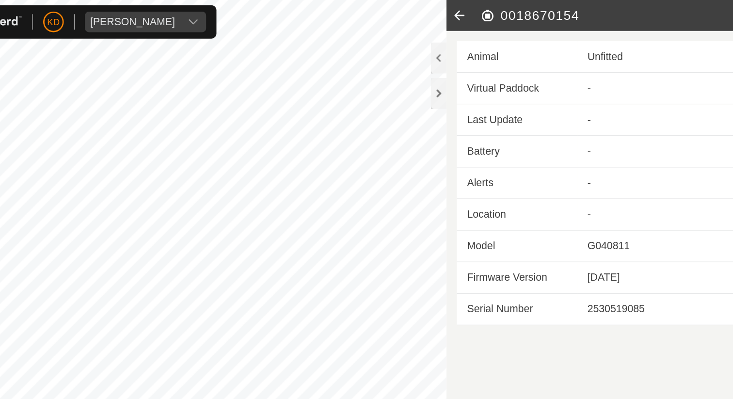
click at [464, 11] on icon at bounding box center [462, 11] width 19 height 23
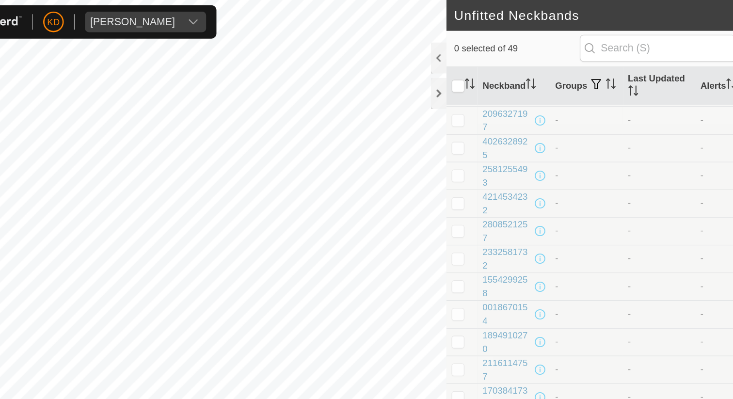
scroll to position [210, 0]
click at [500, 210] on div "1554299258" at bounding box center [498, 214] width 37 height 20
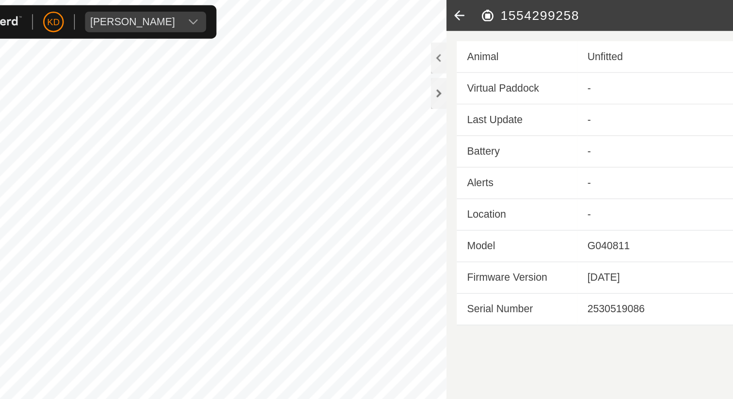
click at [463, 11] on icon at bounding box center [462, 11] width 19 height 23
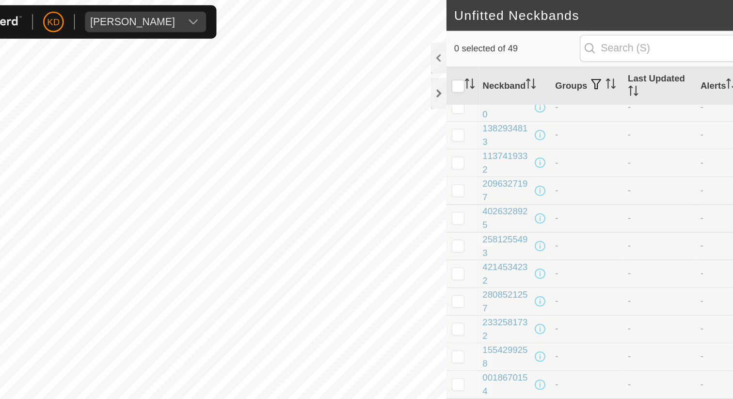
scroll to position [164, 0]
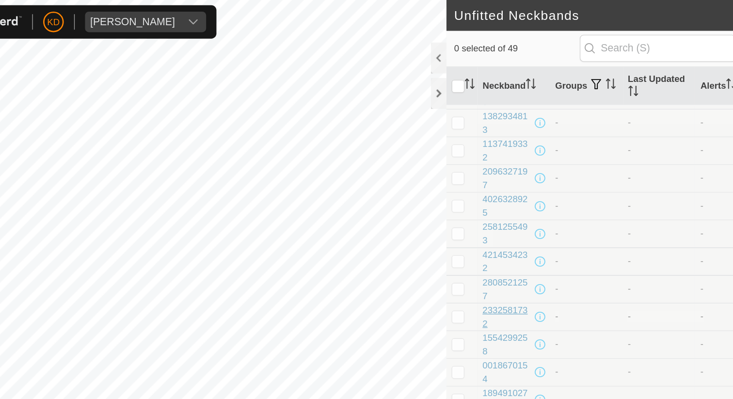
click at [494, 235] on div "2332581732" at bounding box center [498, 238] width 37 height 20
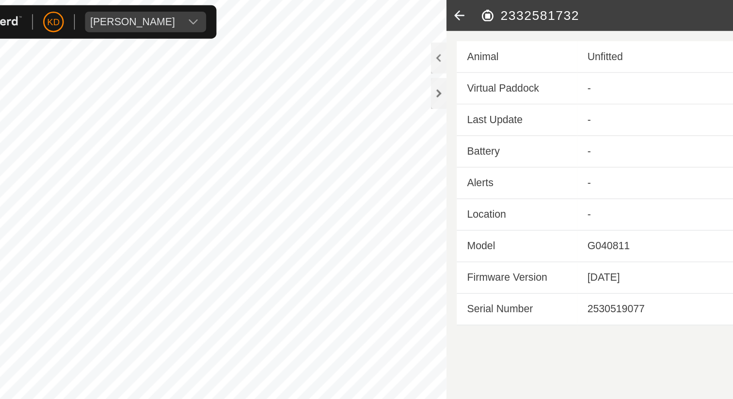
click at [459, 9] on icon at bounding box center [462, 11] width 19 height 23
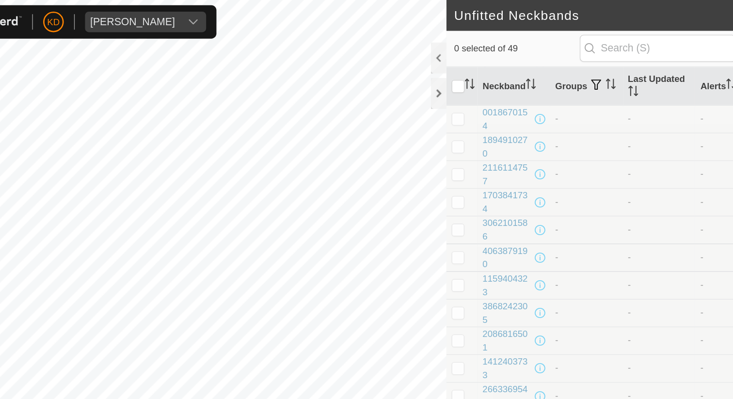
scroll to position [356, 0]
click at [503, 170] on div "3062101586" at bounding box center [498, 172] width 37 height 20
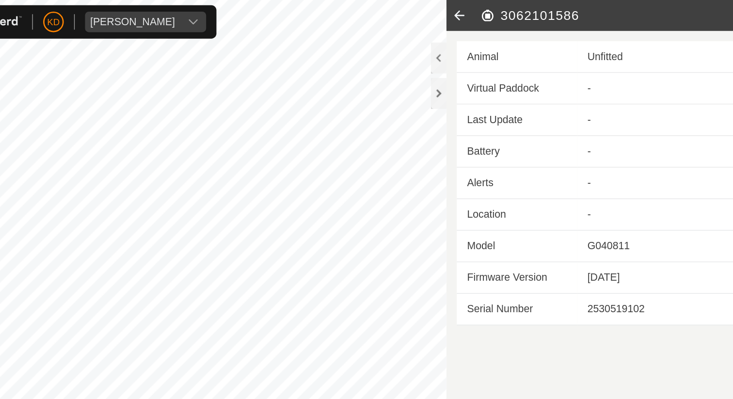
click at [461, 12] on icon at bounding box center [462, 11] width 19 height 23
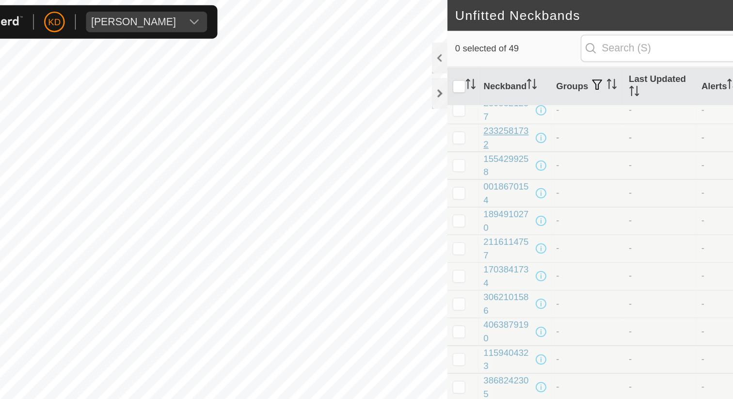
scroll to position [303, 0]
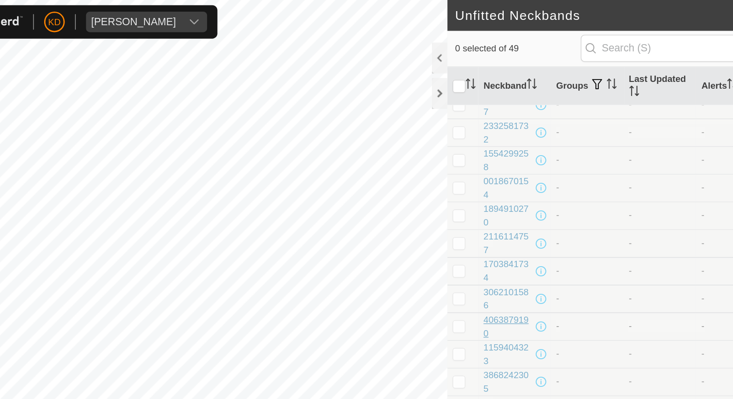
click at [499, 241] on div "4063879190" at bounding box center [498, 246] width 37 height 20
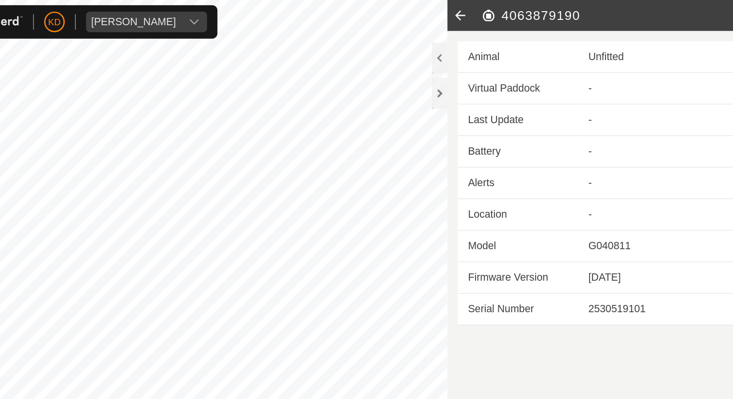
click at [463, 10] on icon at bounding box center [462, 11] width 19 height 23
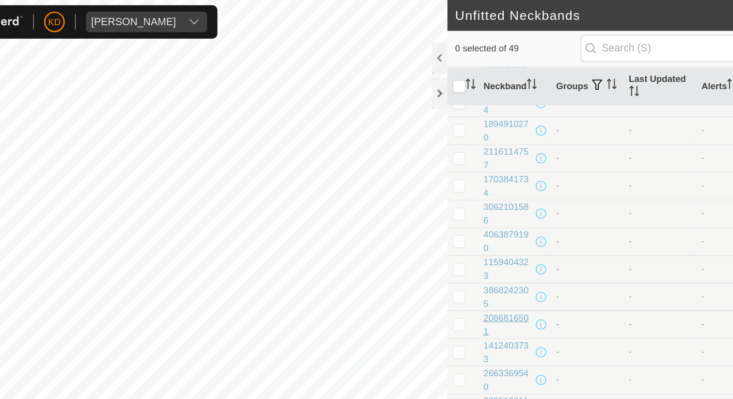
scroll to position [368, 0]
click at [499, 260] on div "1412403733" at bounding box center [498, 264] width 37 height 20
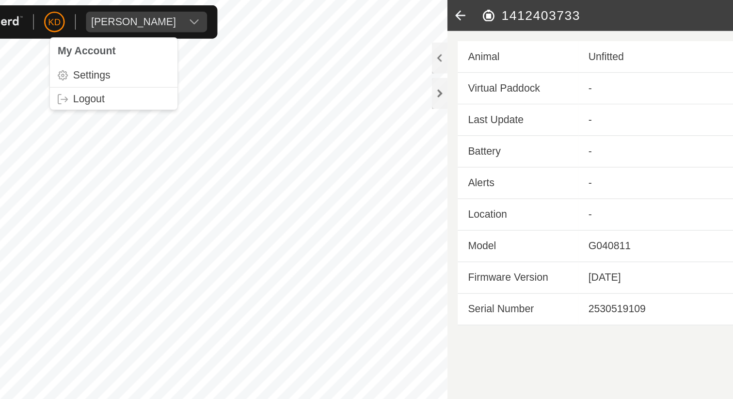
click at [462, 13] on icon at bounding box center [462, 11] width 19 height 23
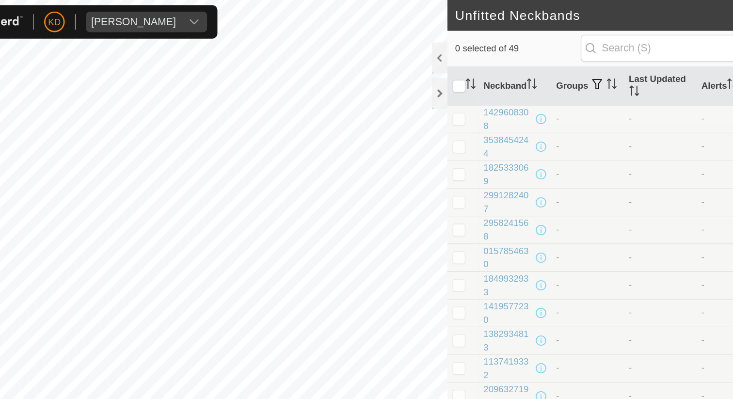
click at [461, 91] on p-checkbox at bounding box center [461, 89] width 10 height 8
checkbox input "true"
click at [462, 113] on p-checkbox at bounding box center [461, 110] width 10 height 8
checkbox input "true"
click at [459, 92] on p-checkbox at bounding box center [461, 89] width 10 height 8
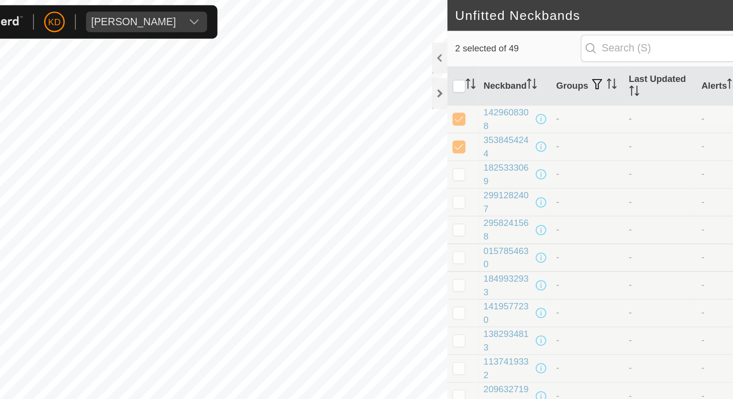
checkbox input "false"
click at [460, 111] on p-checkbox at bounding box center [461, 110] width 10 height 8
checkbox input "false"
